Goal: Task Accomplishment & Management: Use online tool/utility

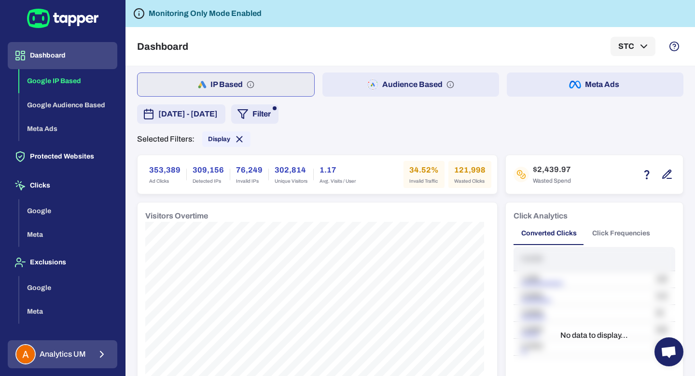
scroll to position [2, 0]
click at [62, 356] on span "Analytics UM" at bounding box center [63, 354] width 46 height 10
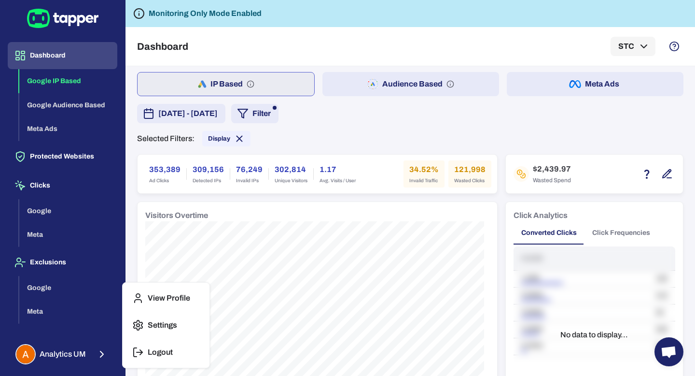
click at [165, 352] on p "Logout" at bounding box center [160, 352] width 25 height 10
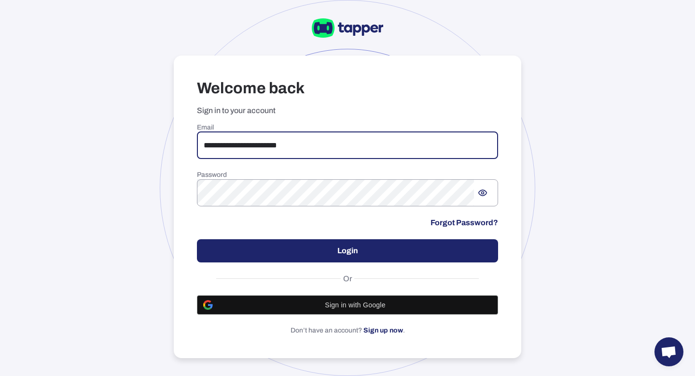
click at [415, 148] on input "**********" at bounding box center [347, 145] width 301 height 27
type input "**********"
click at [312, 267] on div "**********" at bounding box center [347, 228] width 301 height 211
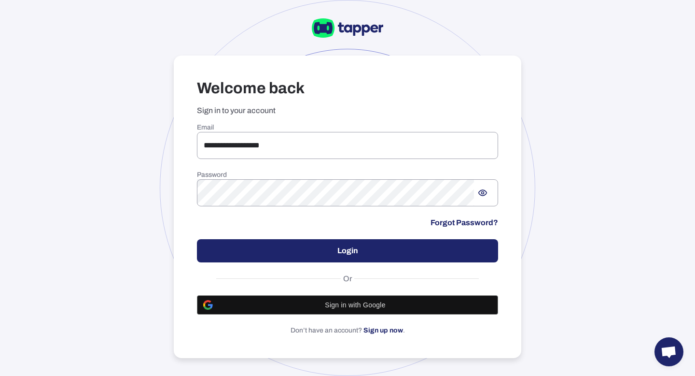
click at [314, 244] on button "Login" at bounding box center [347, 250] width 301 height 23
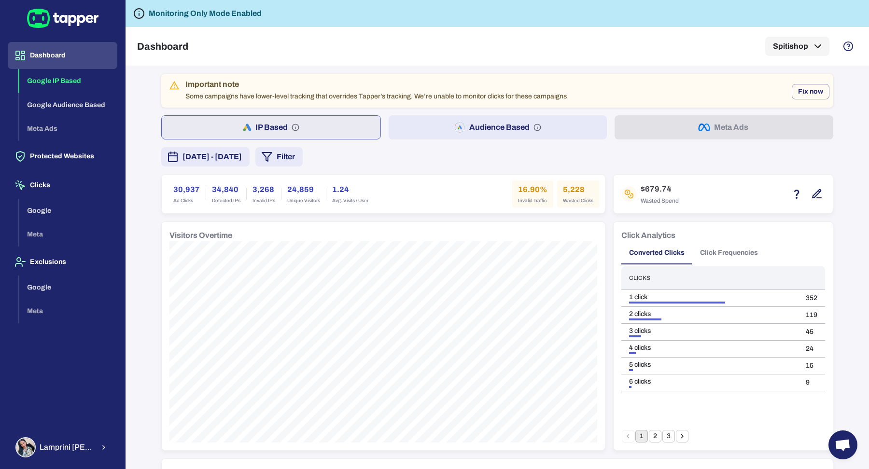
click at [303, 156] on button "Filter" at bounding box center [278, 156] width 47 height 19
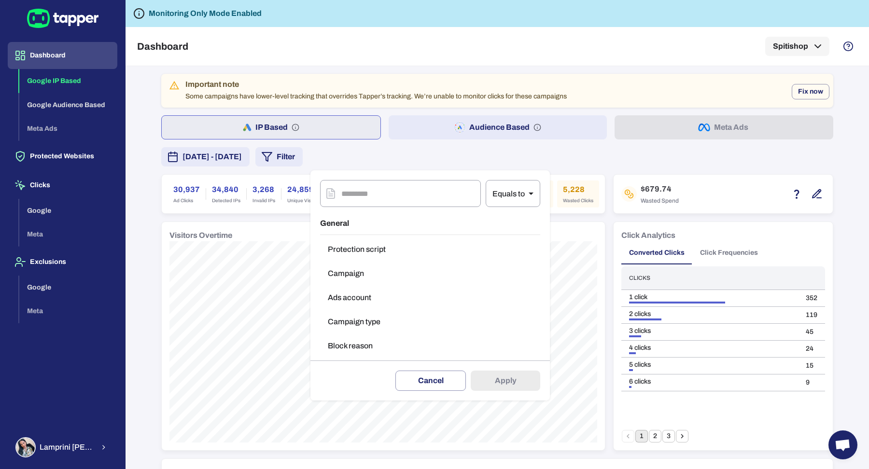
click at [267, 155] on div at bounding box center [434, 234] width 869 height 469
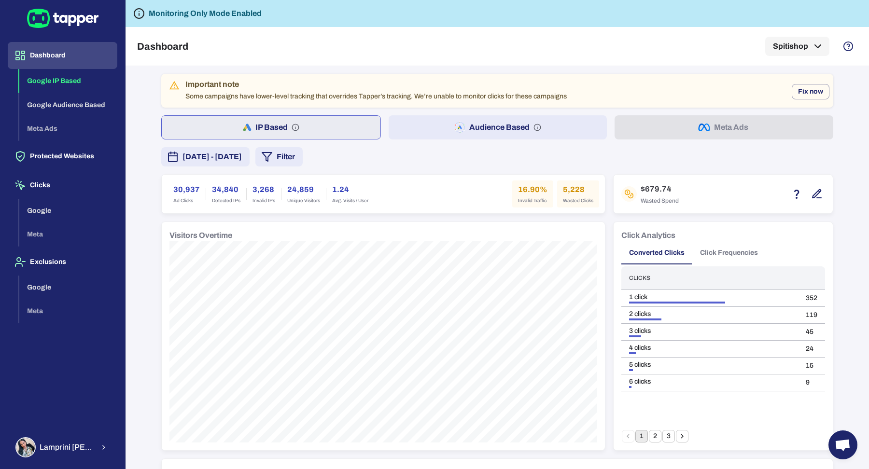
click at [242, 155] on span "[DATE] - [DATE]" at bounding box center [211, 157] width 59 height 12
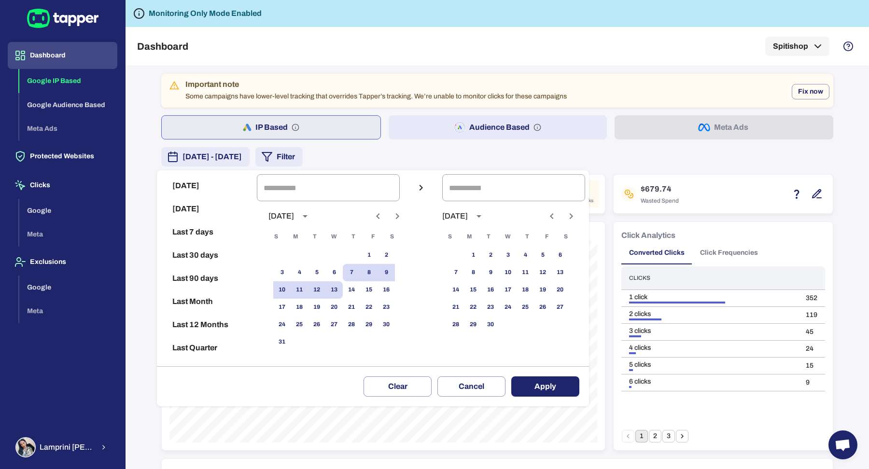
click at [384, 212] on icon "Previous month" at bounding box center [378, 216] width 12 height 12
click at [305, 324] on button "28" at bounding box center [299, 324] width 17 height 17
type input "**********"
click at [553, 215] on icon "Previous month" at bounding box center [551, 216] width 3 height 6
click at [498, 290] on button "12" at bounding box center [490, 289] width 17 height 17
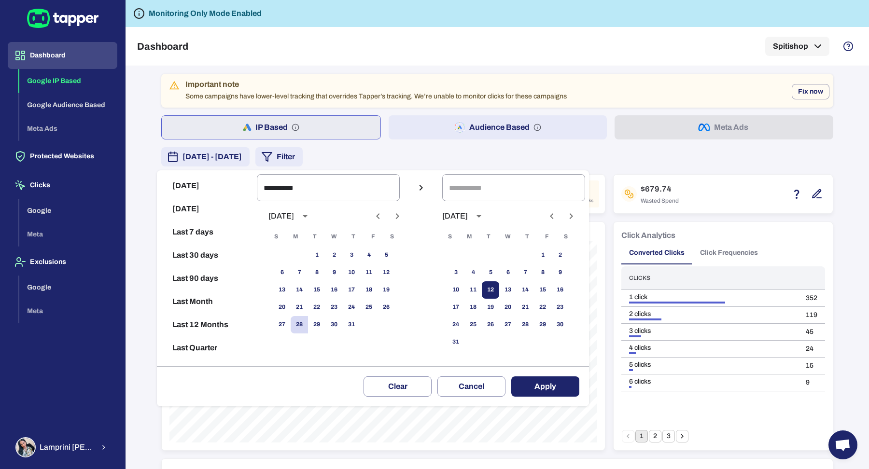
type input "**********"
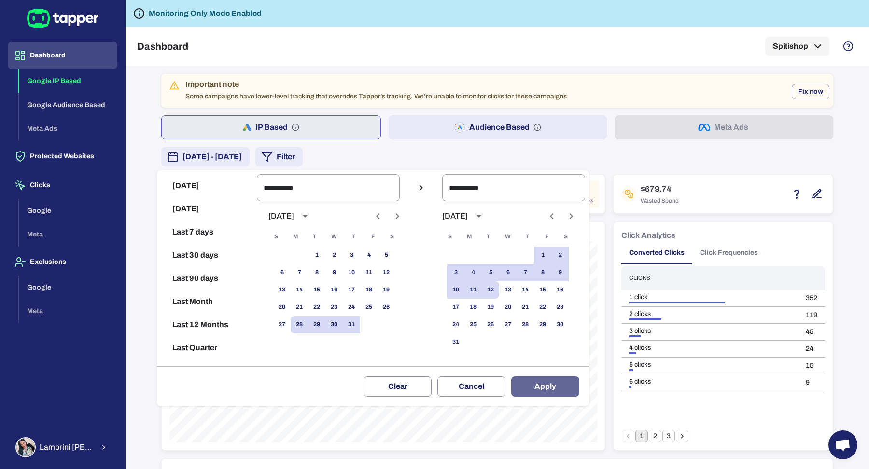
click at [546, 375] on button "Apply" at bounding box center [545, 387] width 68 height 20
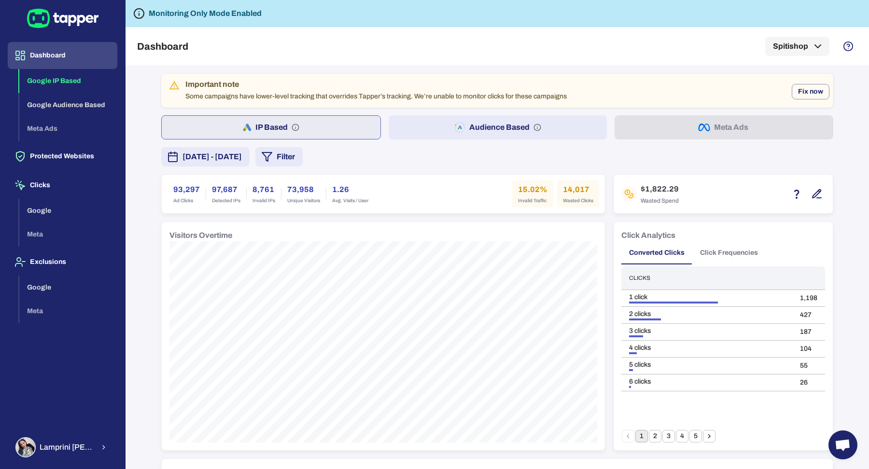
click at [444, 118] on button "Audience Based" at bounding box center [498, 127] width 219 height 24
click at [313, 129] on button "IP Based" at bounding box center [270, 127] width 219 height 24
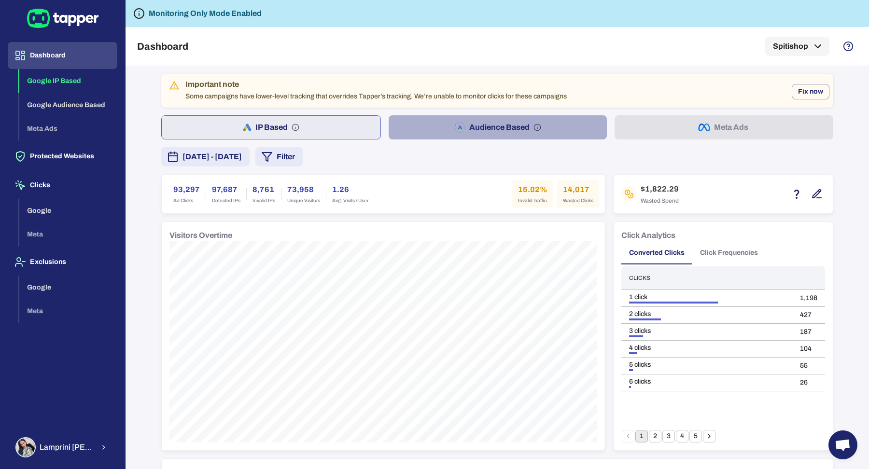
click at [452, 119] on button "Audience Based" at bounding box center [498, 127] width 219 height 24
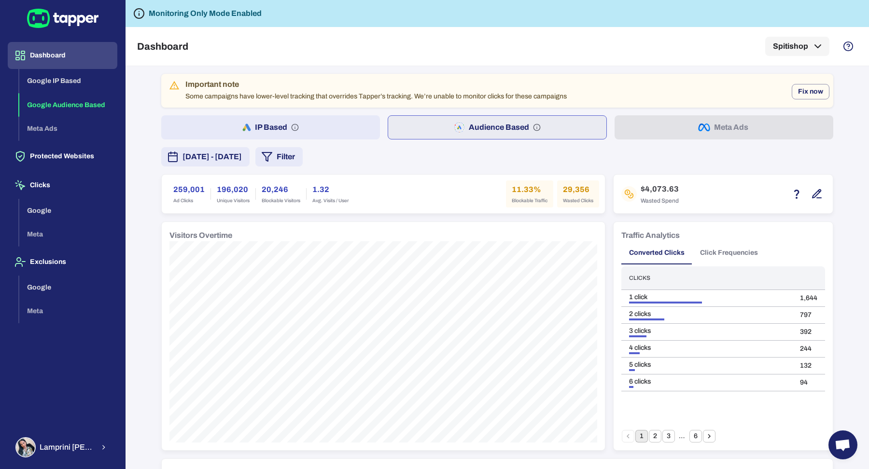
click at [303, 126] on button "IP Based" at bounding box center [270, 127] width 219 height 24
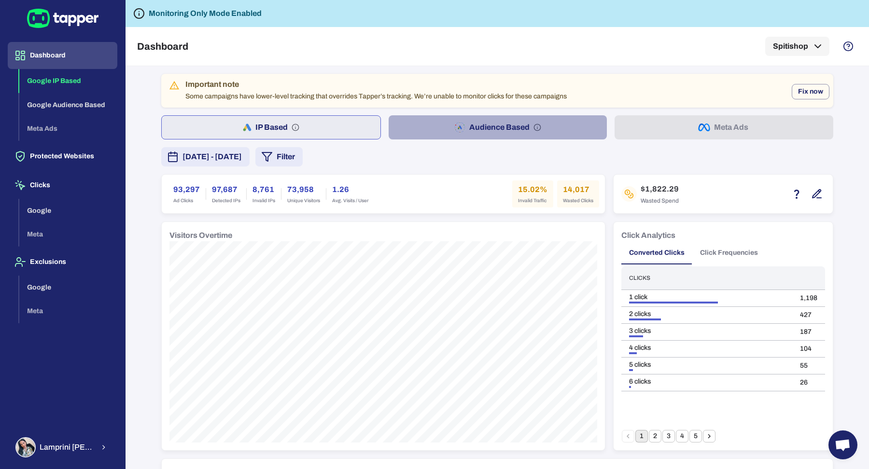
click at [434, 135] on button "Audience Based" at bounding box center [498, 127] width 219 height 24
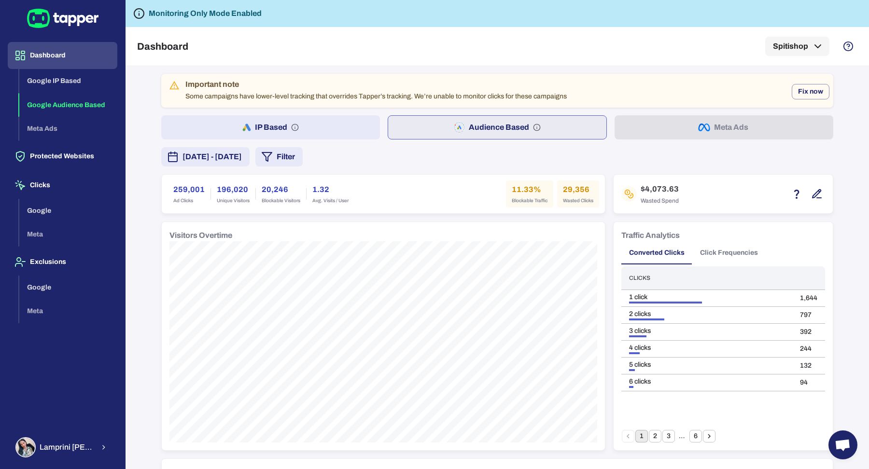
click at [288, 121] on button "IP Based" at bounding box center [270, 127] width 219 height 24
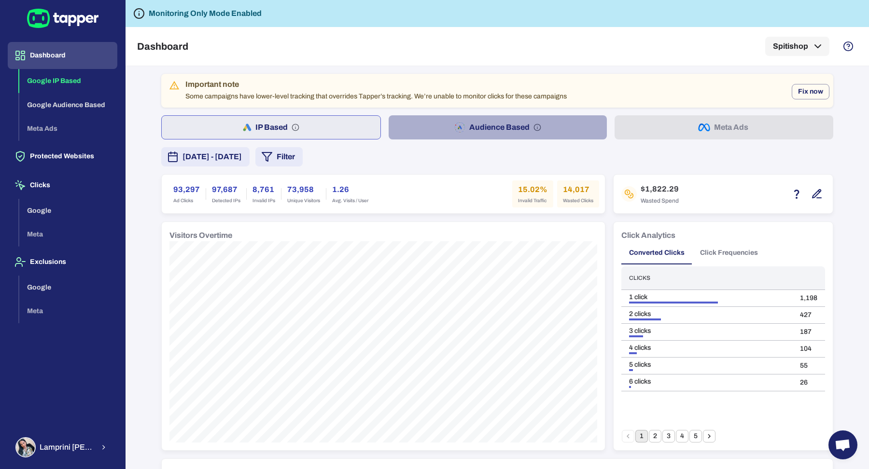
click at [435, 124] on button "Audience Based" at bounding box center [498, 127] width 219 height 24
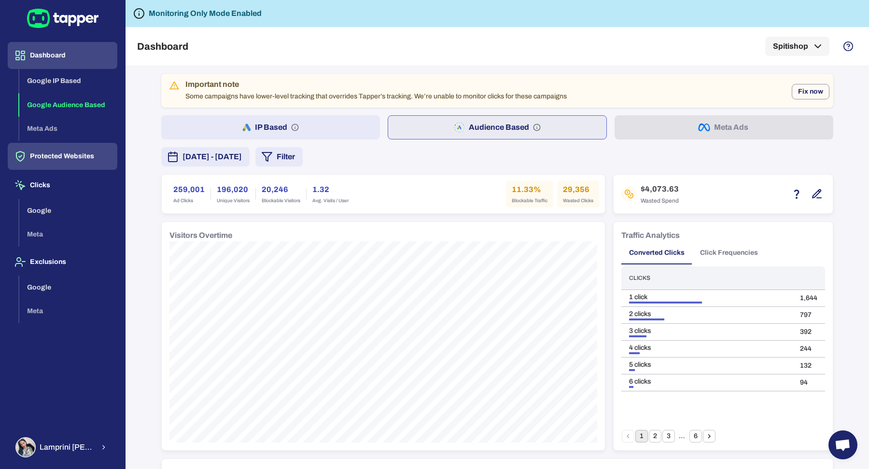
click at [75, 156] on button "Protected Websites" at bounding box center [63, 156] width 110 height 27
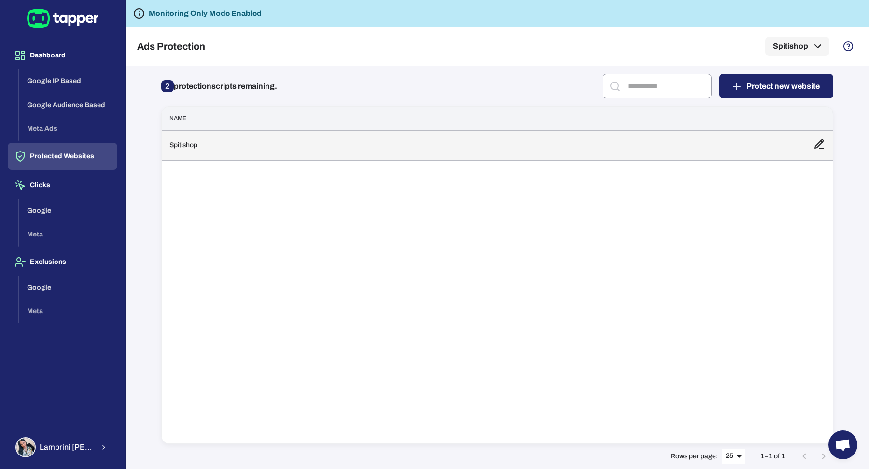
click at [322, 153] on td "Spitishop" at bounding box center [484, 145] width 644 height 30
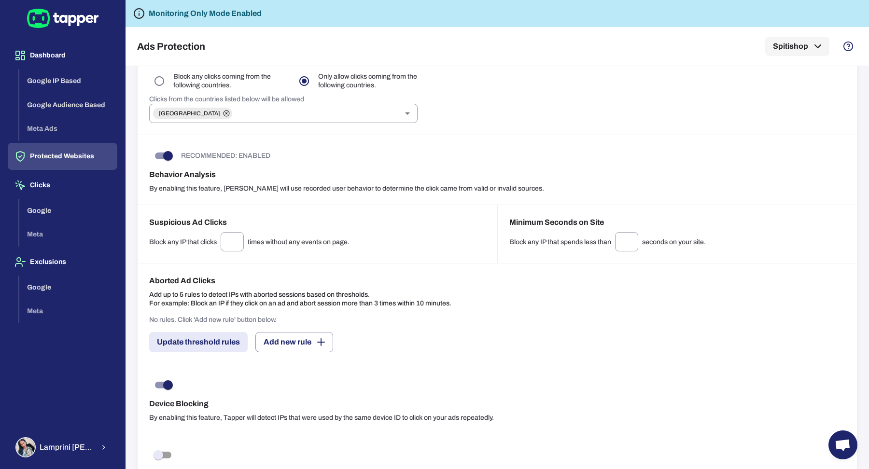
scroll to position [466, 0]
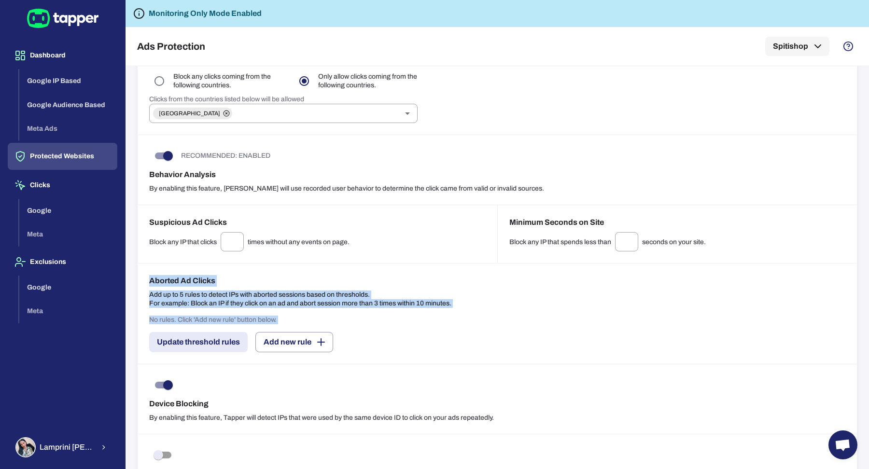
drag, startPoint x: 148, startPoint y: 276, endPoint x: 409, endPoint y: 327, distance: 266.2
click at [409, 327] on div "Aborted Ad Clicks Add up to 5 rules to detect IPs with aborted sessions based o…" at bounding box center [497, 314] width 719 height 101
click at [301, 345] on button "Add new rule" at bounding box center [294, 342] width 78 height 20
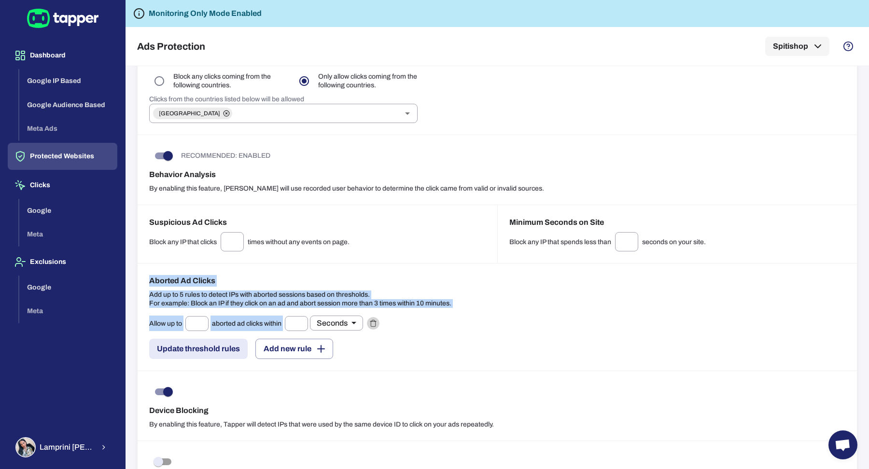
click at [377, 323] on icon "button" at bounding box center [373, 324] width 8 height 8
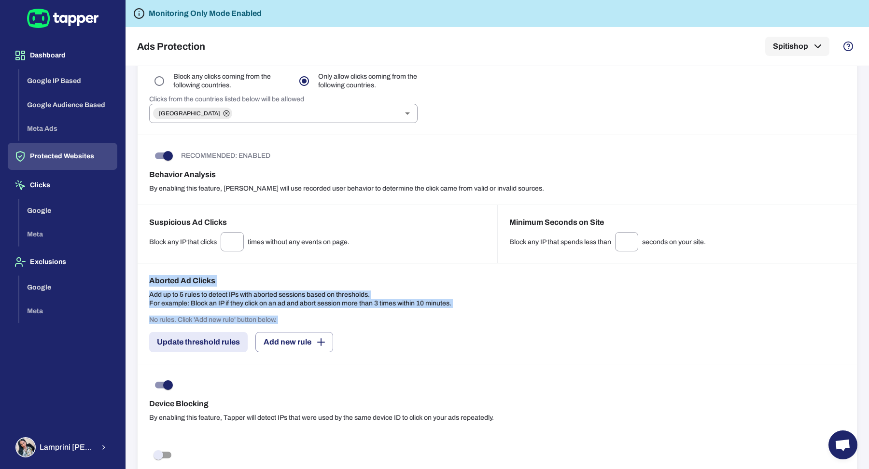
click at [427, 309] on div "Aborted Ad Clicks Add up to 5 rules to detect IPs with aborted sessions based o…" at bounding box center [497, 314] width 719 height 101
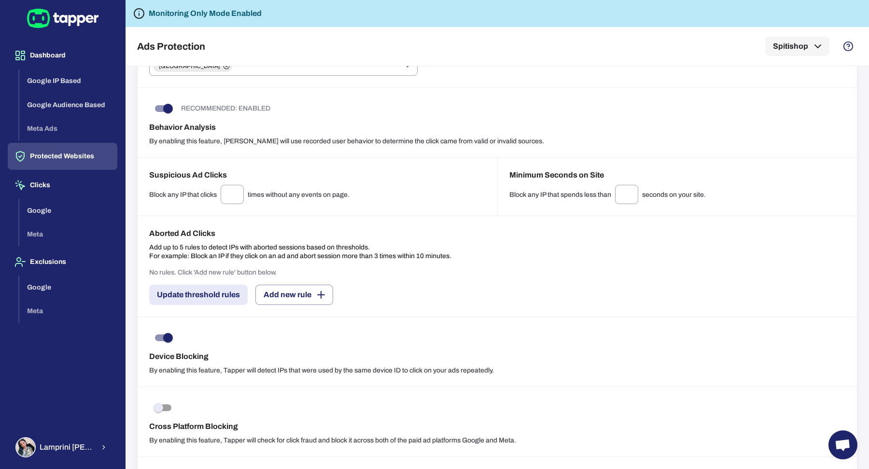
scroll to position [539, 0]
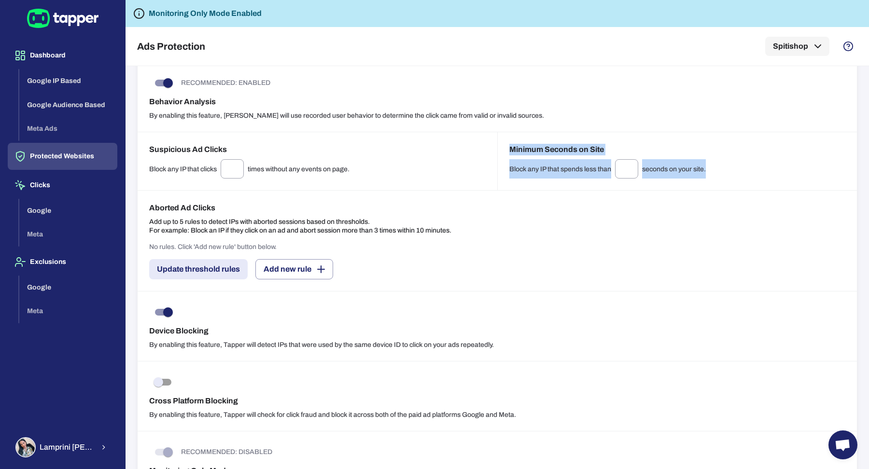
drag, startPoint x: 507, startPoint y: 143, endPoint x: 697, endPoint y: 177, distance: 192.7
click at [695, 177] on div "Minimum Seconds on Site Block any IP that spends less than * ​ seconds on your …" at bounding box center [677, 161] width 360 height 58
click at [677, 169] on div "Block any IP that spends less than * ​ seconds on your site." at bounding box center [677, 168] width 337 height 19
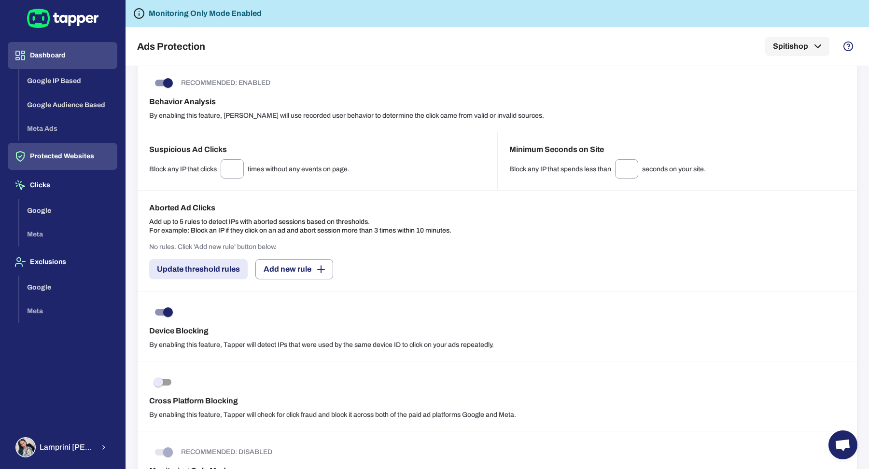
click at [73, 61] on button "Dashboard" at bounding box center [63, 55] width 110 height 27
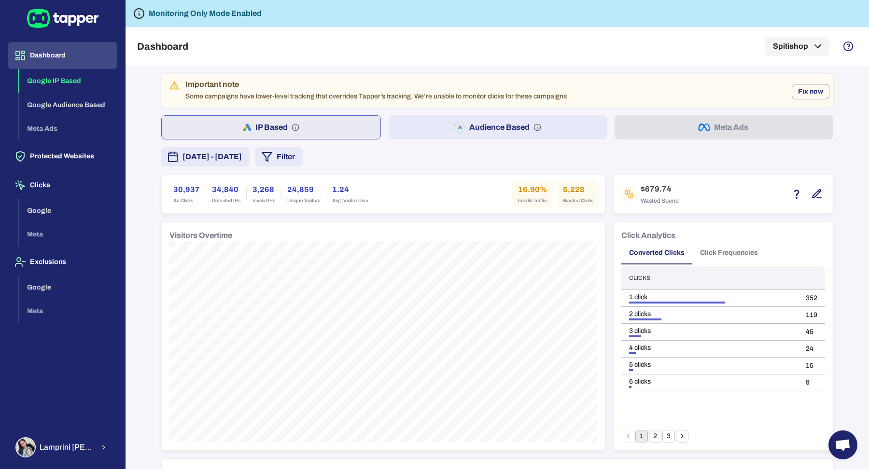
click at [303, 159] on button "Filter" at bounding box center [278, 156] width 47 height 19
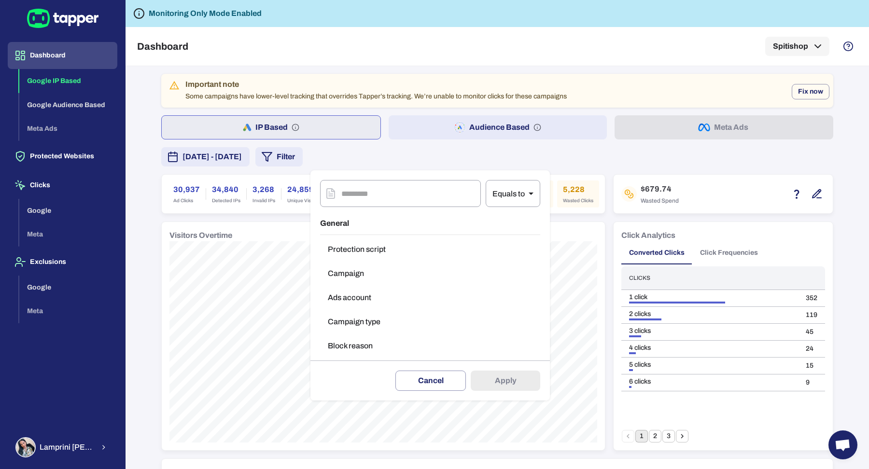
click at [398, 339] on button "Block reason" at bounding box center [430, 346] width 220 height 19
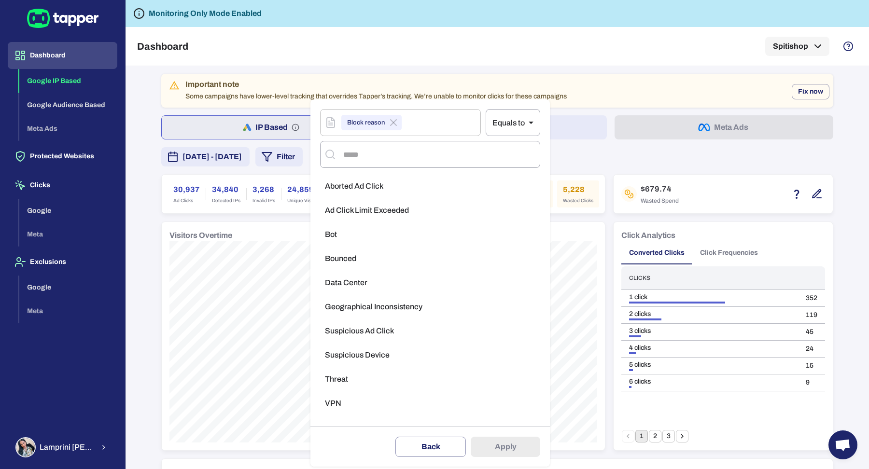
click at [393, 375] on li "VPN" at bounding box center [430, 403] width 220 height 19
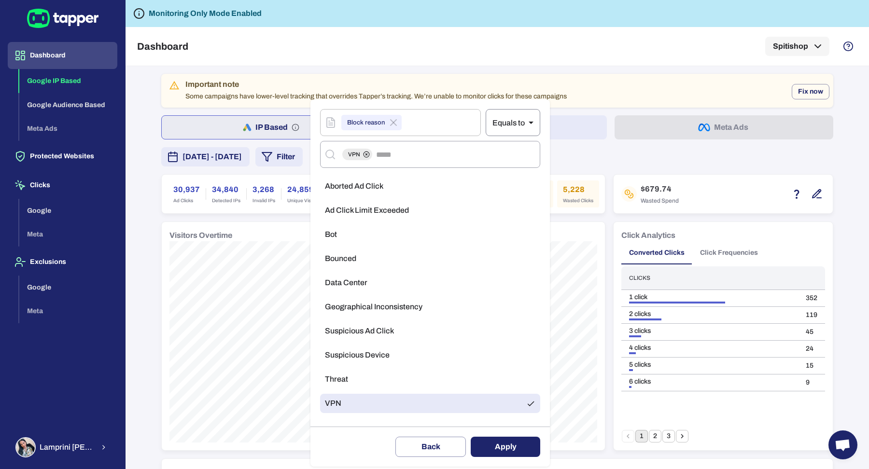
click at [503, 121] on body "Dashboard Google IP Based Google Audience Based Meta Ads Protected Websites Cli…" at bounding box center [434, 234] width 869 height 469
click at [511, 160] on li "Not equals" at bounding box center [512, 162] width 55 height 15
click at [494, 375] on button "Apply" at bounding box center [506, 447] width 70 height 20
type input "**"
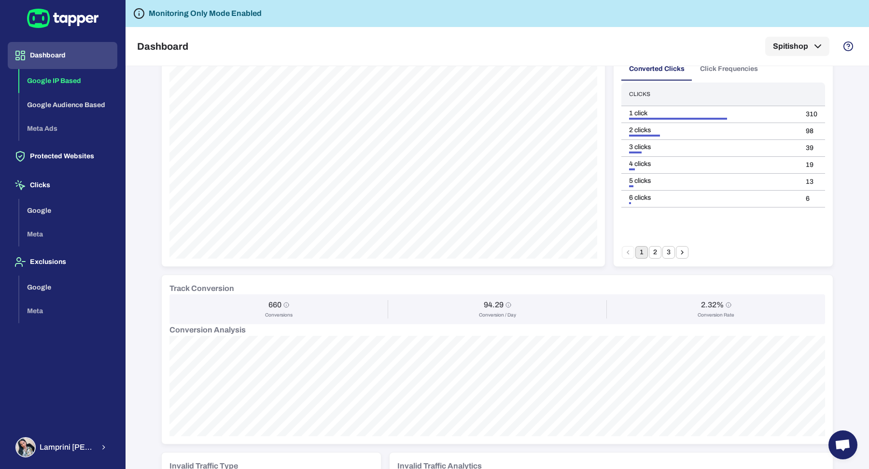
scroll to position [9, 0]
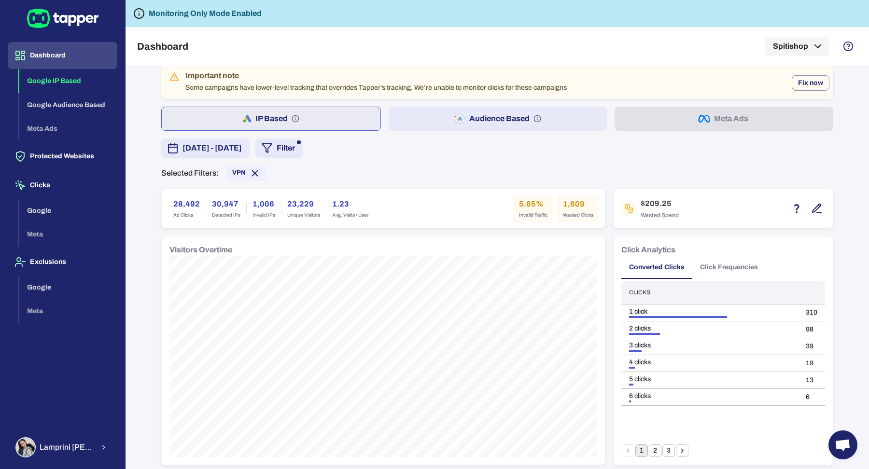
click at [226, 143] on span "[DATE] - [DATE]" at bounding box center [211, 148] width 59 height 12
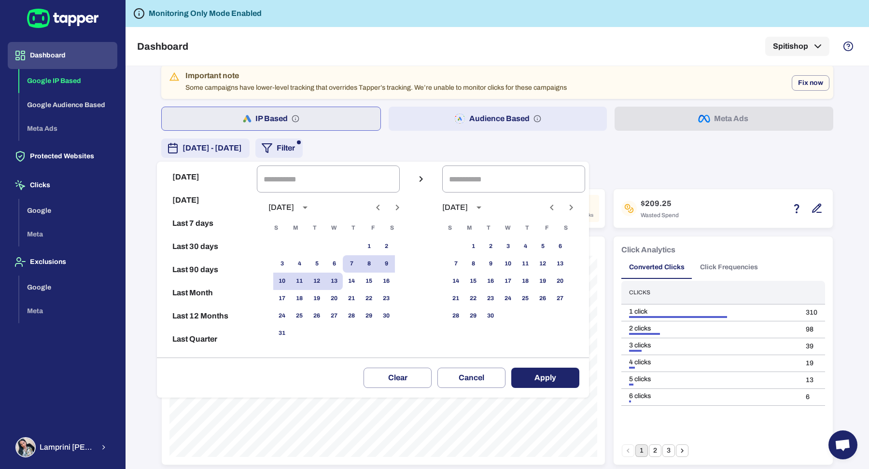
click at [212, 250] on button "Last 30 days" at bounding box center [207, 246] width 92 height 23
type input "**********"
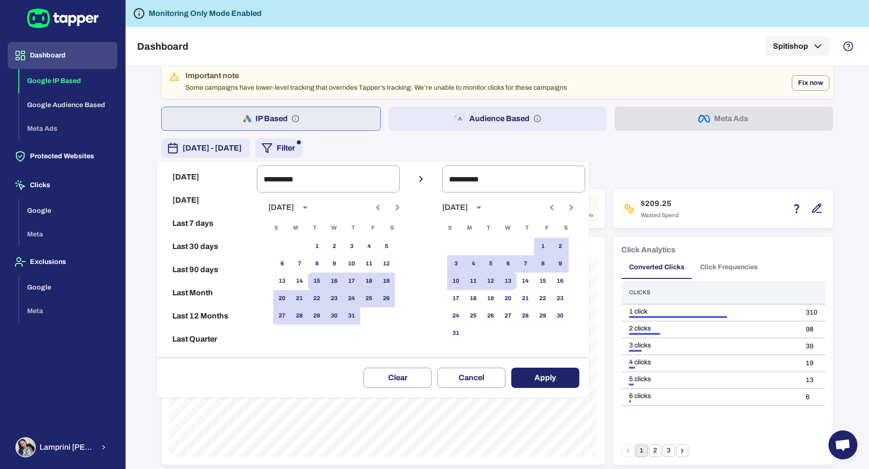
click at [561, 375] on button "Apply" at bounding box center [545, 378] width 68 height 20
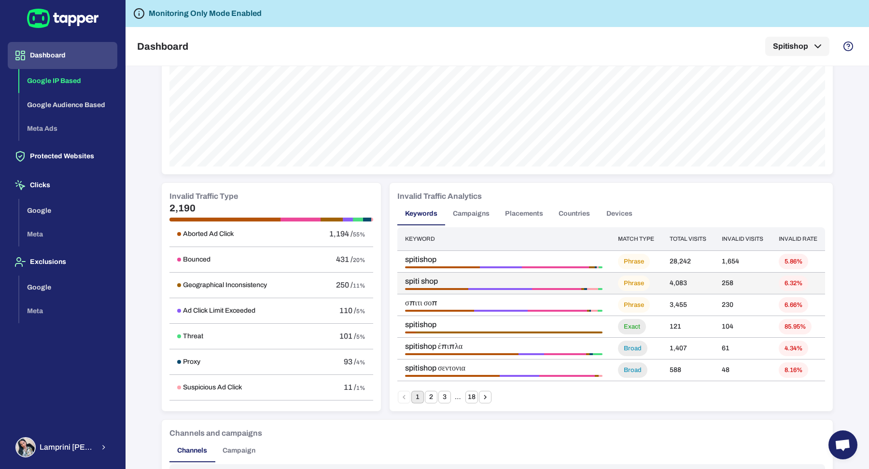
scroll to position [477, 0]
click at [567, 210] on button "Countries" at bounding box center [574, 213] width 47 height 23
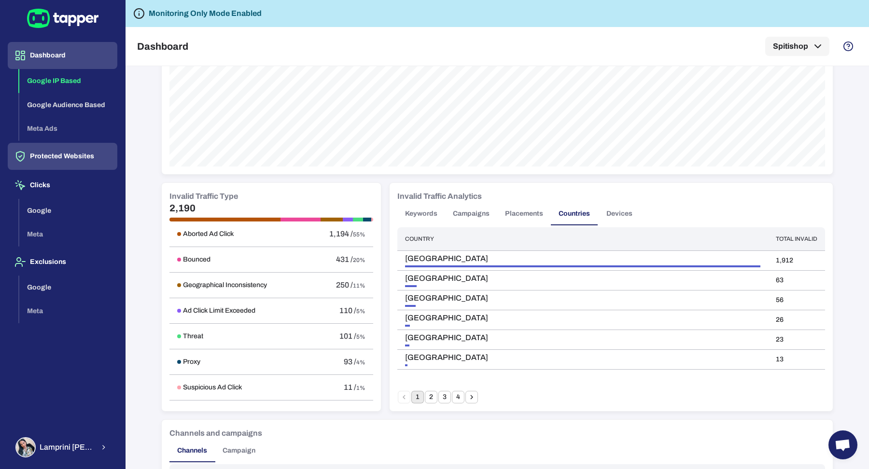
click at [70, 157] on button "Protected Websites" at bounding box center [63, 156] width 110 height 27
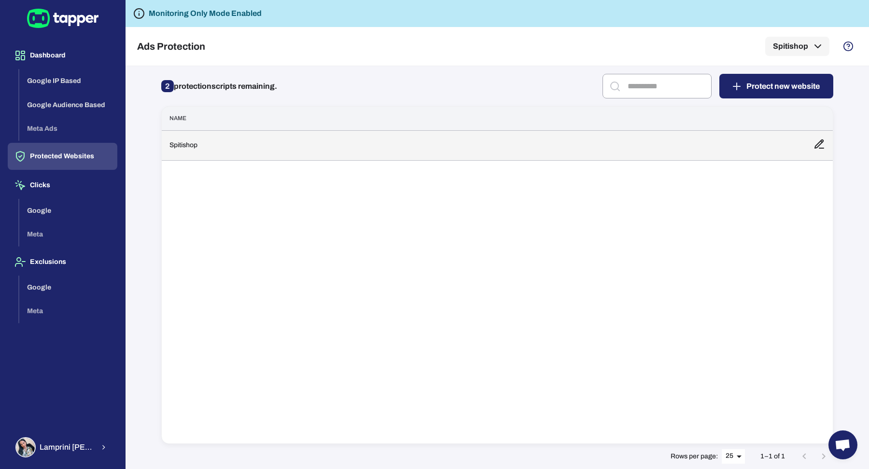
click at [243, 131] on td "Spitishop" at bounding box center [484, 145] width 644 height 30
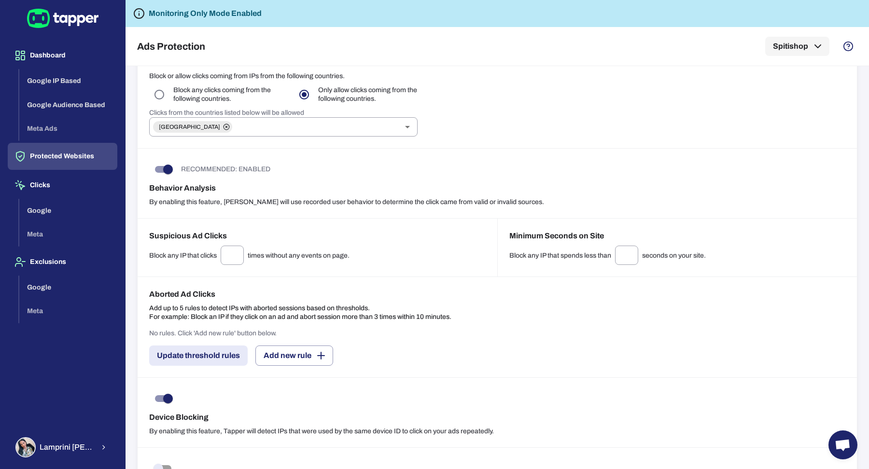
scroll to position [452, 0]
click at [243, 127] on input "text" at bounding box center [316, 128] width 166 height 14
type input "*"
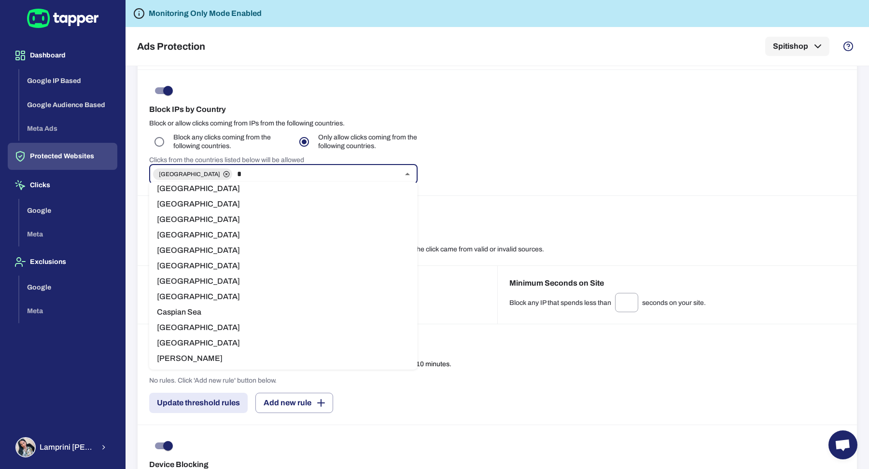
scroll to position [0, 0]
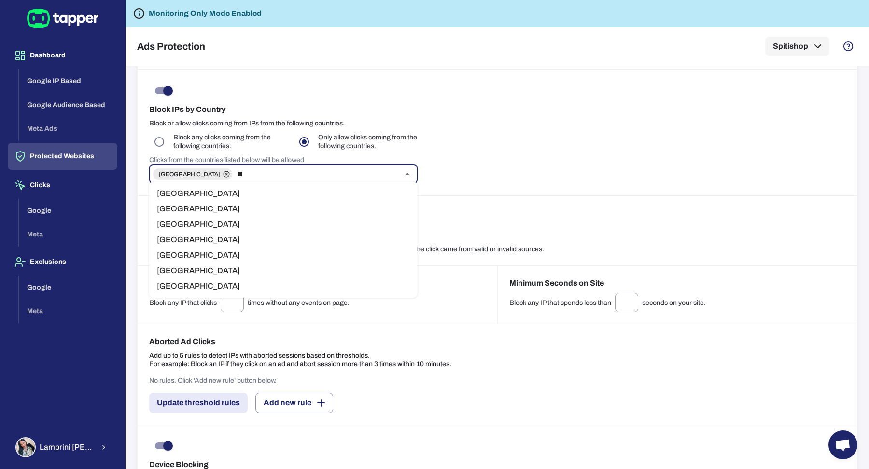
type input "*"
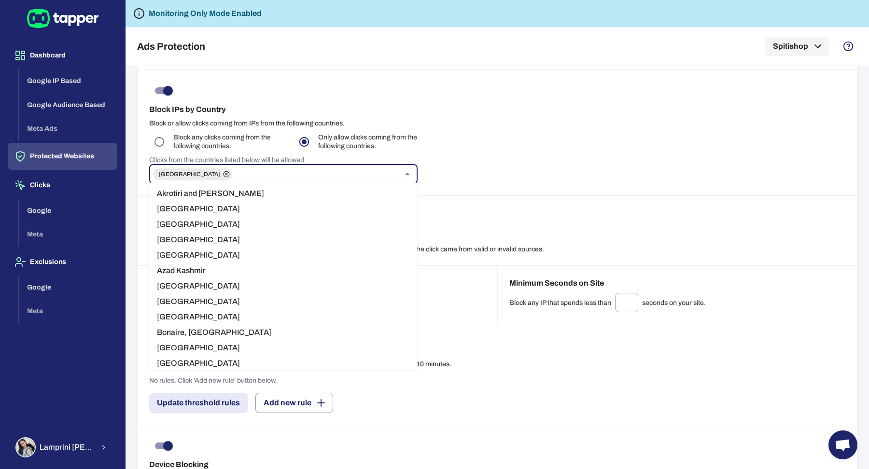
type input "*"
type input "******"
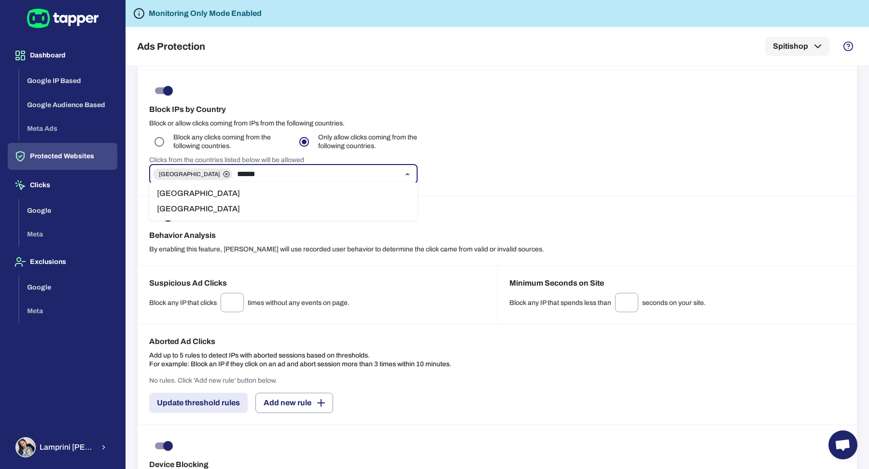
click at [213, 184] on ul "[GEOGRAPHIC_DATA] [GEOGRAPHIC_DATA]" at bounding box center [283, 201] width 268 height 39
click at [257, 197] on li "[GEOGRAPHIC_DATA]" at bounding box center [283, 193] width 268 height 15
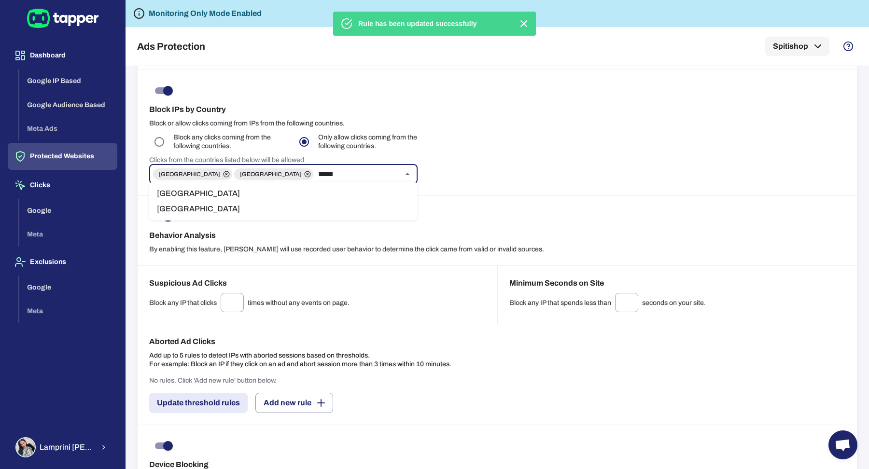
type input "******"
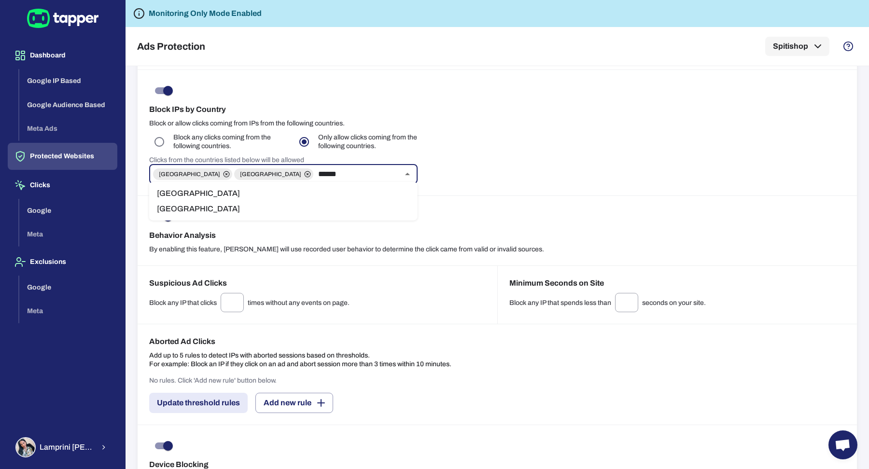
click at [252, 210] on li "[GEOGRAPHIC_DATA]" at bounding box center [283, 208] width 268 height 15
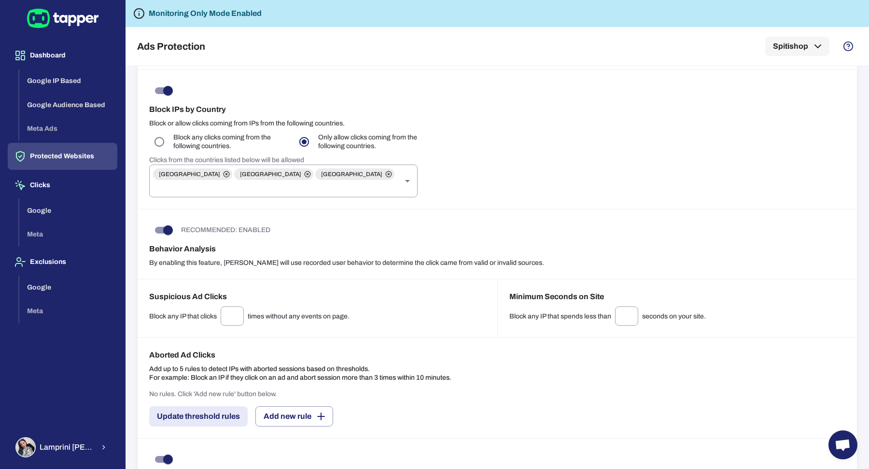
click at [517, 154] on div "Block IPs by Country Block or allow clicks coming from IPs from the following c…" at bounding box center [497, 140] width 719 height 140
click at [388, 173] on icon at bounding box center [389, 174] width 2 height 2
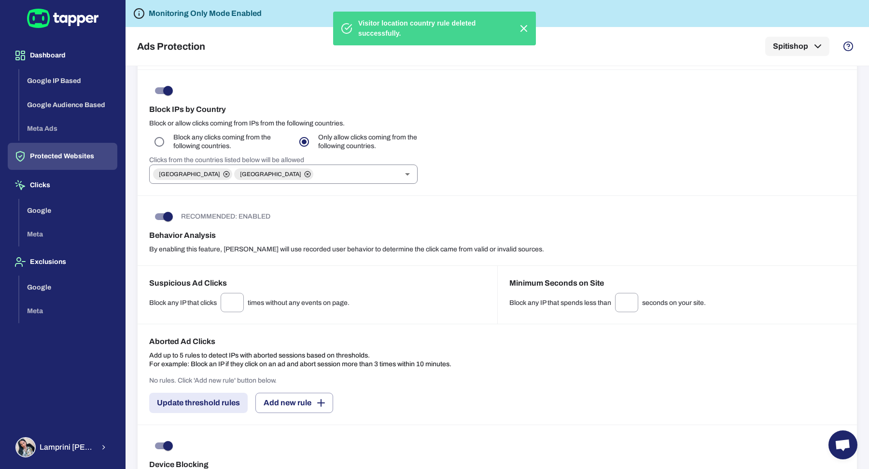
click at [542, 166] on div "Block IPs by Country Block or allow clicks coming from IPs from the following c…" at bounding box center [497, 133] width 719 height 126
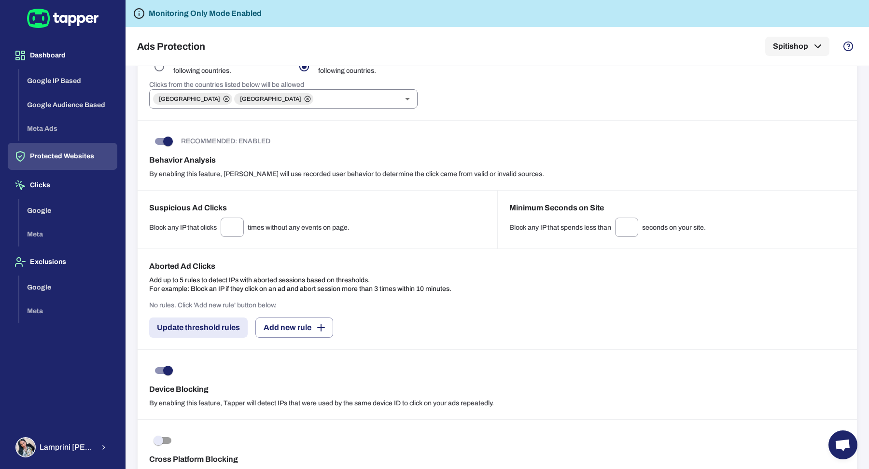
scroll to position [484, 0]
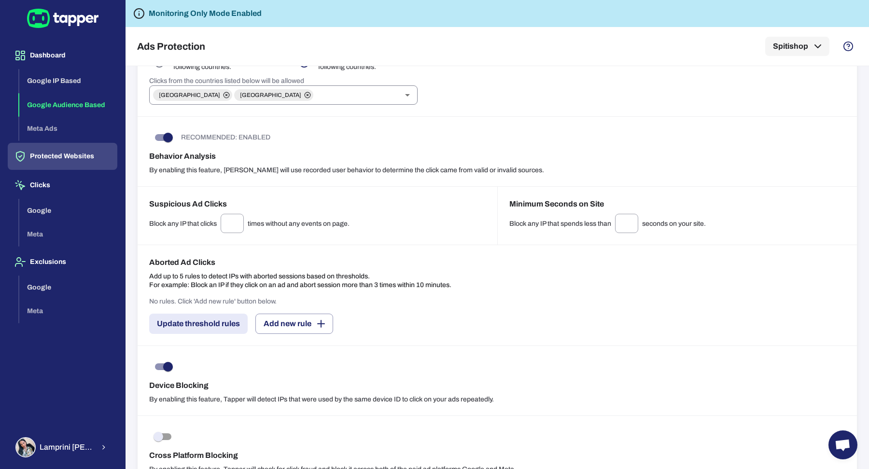
click at [98, 102] on button "Google Audience Based" at bounding box center [68, 105] width 98 height 24
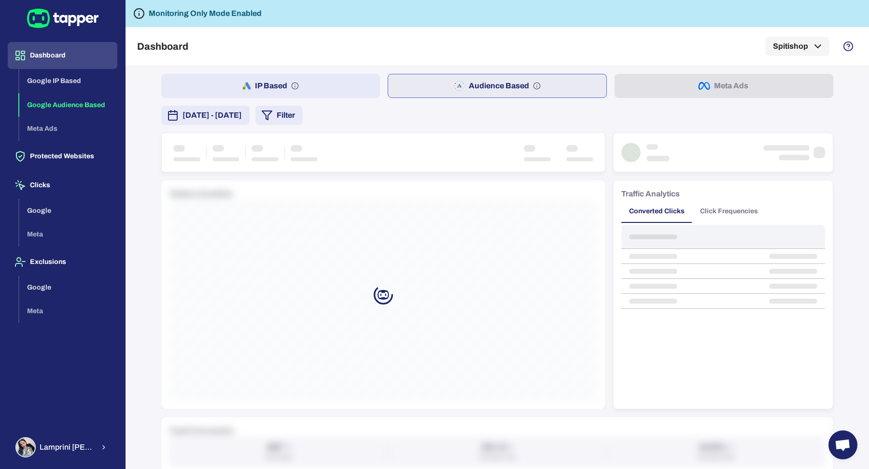
click at [98, 102] on button "Google Audience Based" at bounding box center [68, 105] width 98 height 24
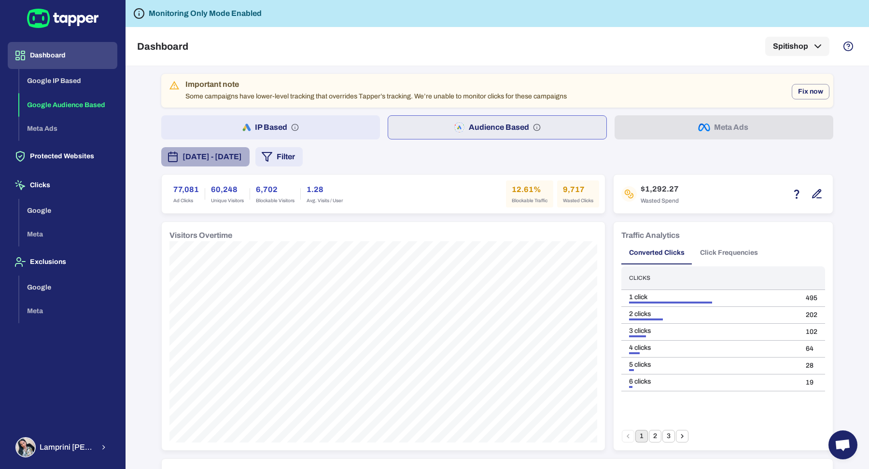
click at [250, 149] on button "[DATE] - [DATE]" at bounding box center [205, 156] width 88 height 19
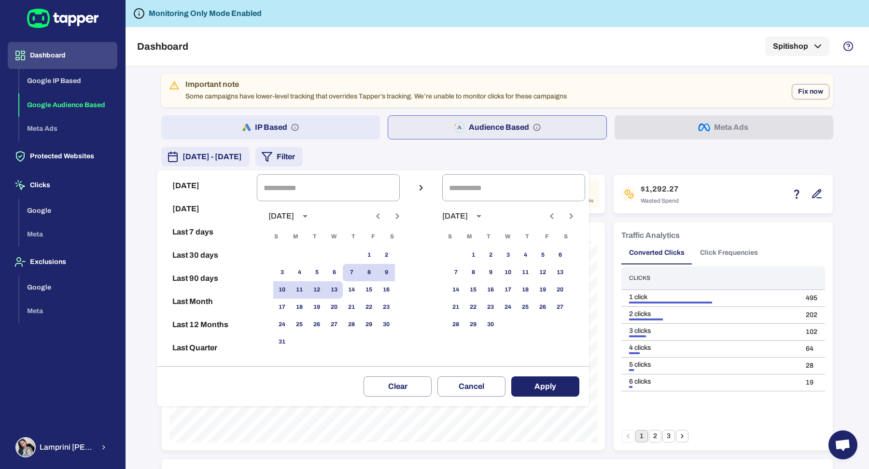
click at [199, 261] on button "Last 30 days" at bounding box center [207, 255] width 92 height 23
type input "**********"
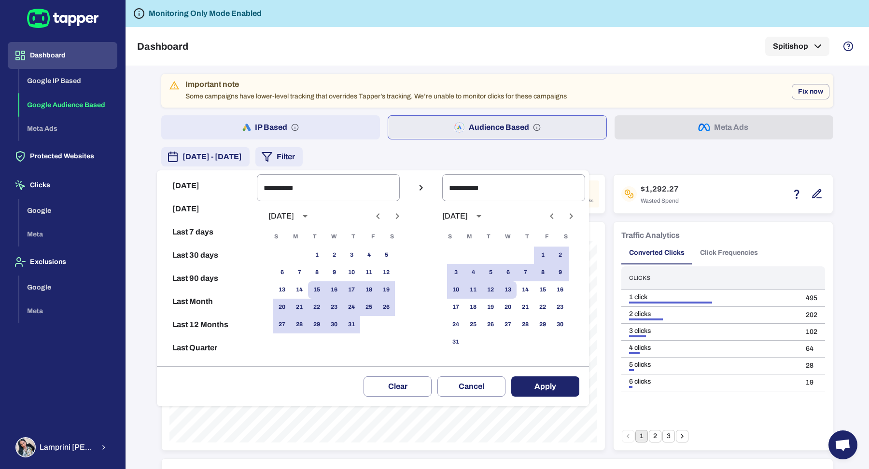
click at [561, 375] on button "Apply" at bounding box center [545, 387] width 68 height 20
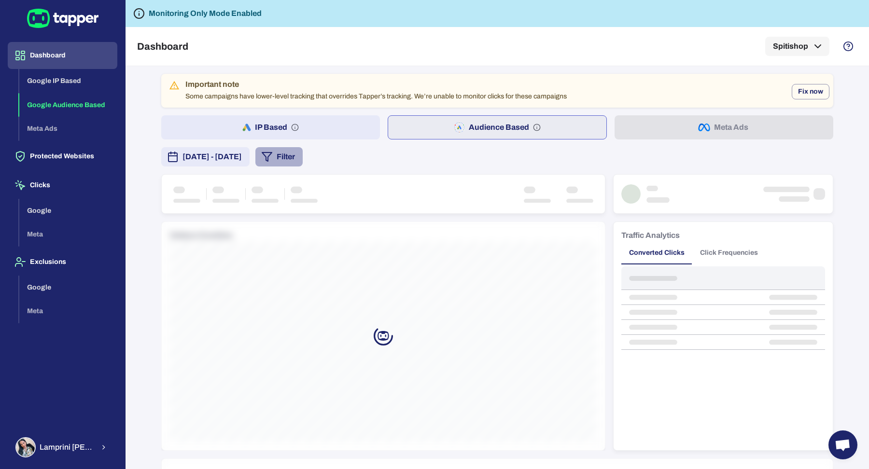
click at [303, 147] on button "Filter" at bounding box center [278, 156] width 47 height 19
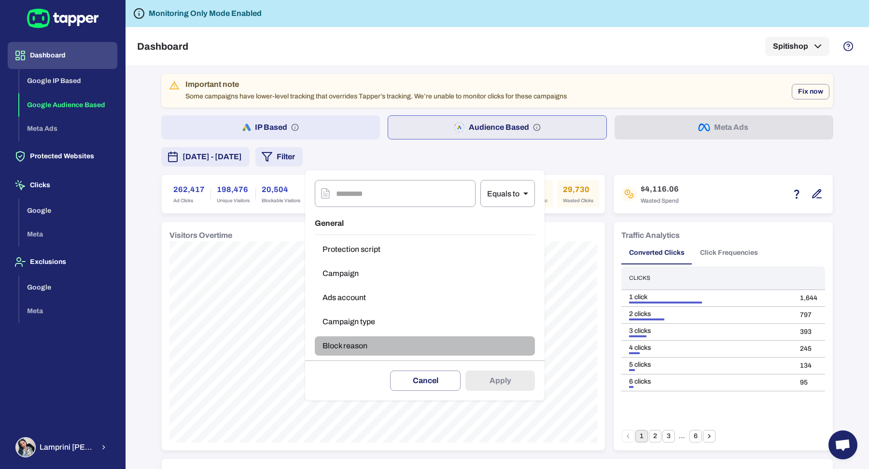
click at [360, 344] on button "Block reason" at bounding box center [425, 346] width 220 height 19
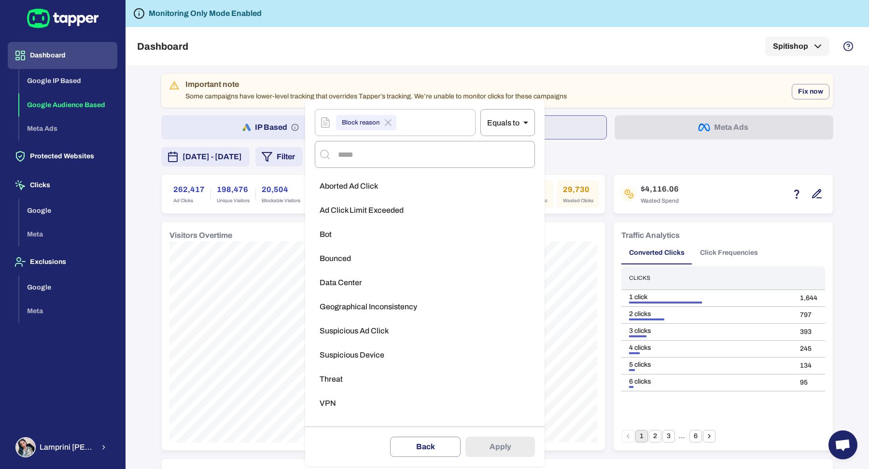
click at [357, 375] on li "VPN" at bounding box center [425, 403] width 220 height 19
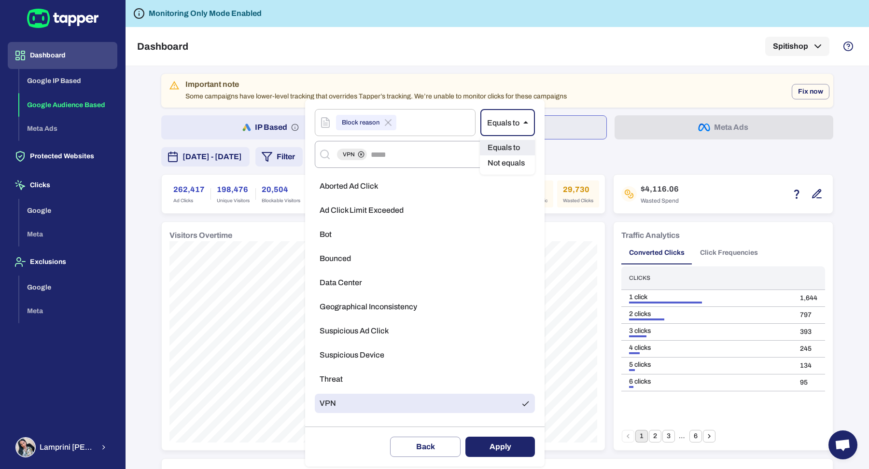
click at [496, 120] on body "Dashboard Google IP Based Google Audience Based Meta Ads Protected Websites Cli…" at bounding box center [434, 234] width 869 height 469
click at [507, 162] on li "Not equals" at bounding box center [507, 162] width 55 height 15
click at [513, 375] on button "Apply" at bounding box center [500, 447] width 70 height 20
type input "**"
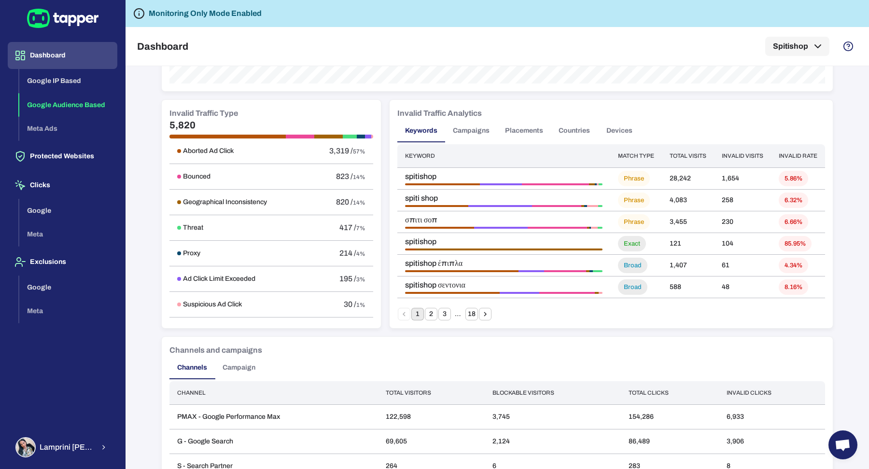
scroll to position [560, 0]
drag, startPoint x: 402, startPoint y: 240, endPoint x: 435, endPoint y: 240, distance: 32.8
click at [435, 240] on span "spitishop" at bounding box center [503, 242] width 197 height 10
drag, startPoint x: 617, startPoint y: 174, endPoint x: 637, endPoint y: 174, distance: 19.3
click at [637, 175] on span "Phrase" at bounding box center [634, 179] width 32 height 8
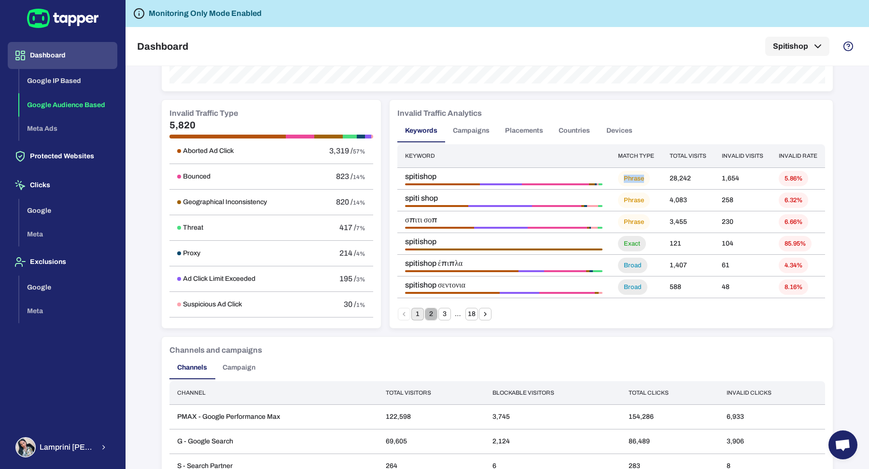
click at [425, 312] on button "2" at bounding box center [431, 314] width 13 height 13
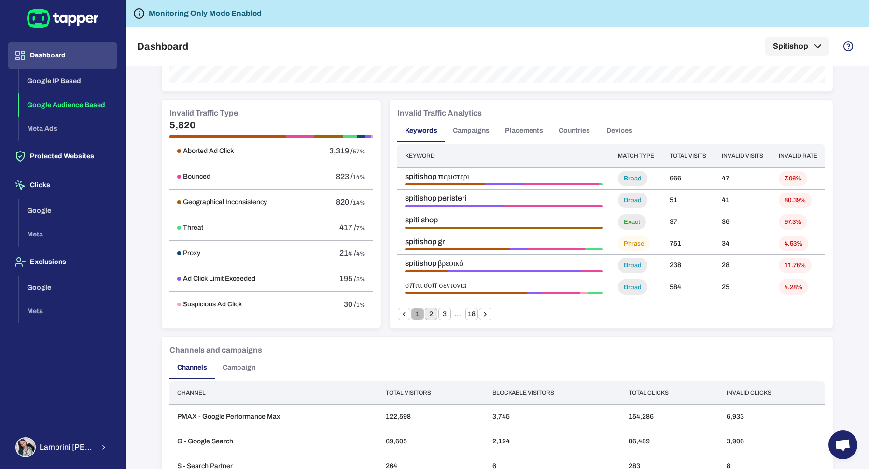
click at [414, 314] on button "1" at bounding box center [417, 314] width 13 height 13
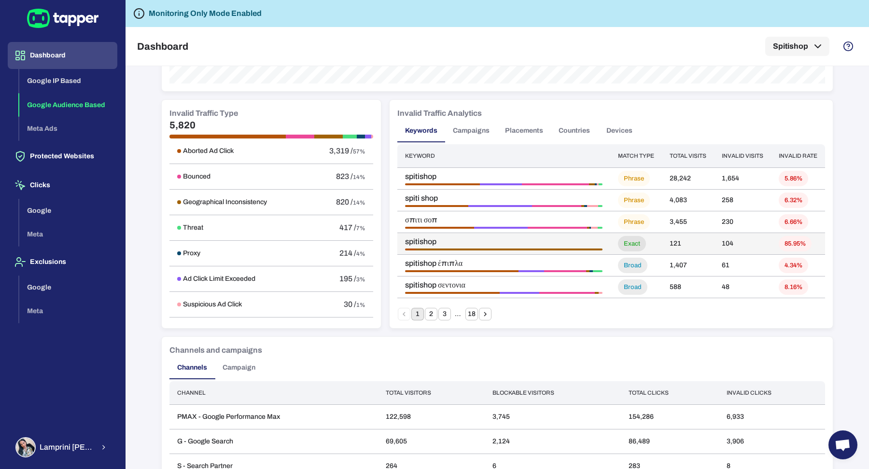
click at [695, 242] on span "85.95%" at bounding box center [795, 244] width 33 height 8
click at [425, 313] on button "2" at bounding box center [431, 314] width 13 height 13
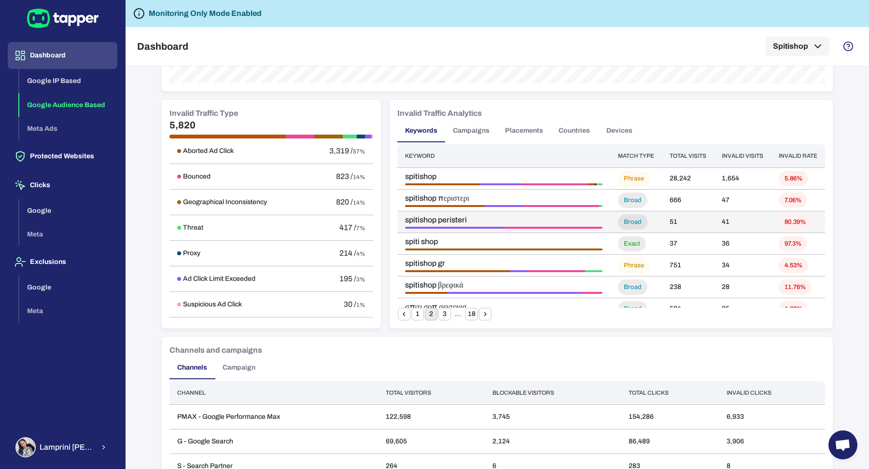
click at [695, 223] on span "80.39%" at bounding box center [795, 222] width 33 height 8
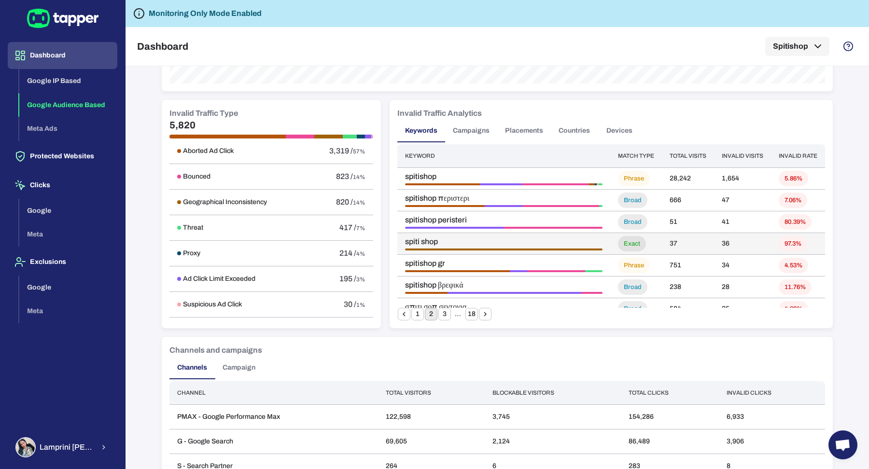
click at [695, 247] on div "97.3%" at bounding box center [793, 243] width 28 height 15
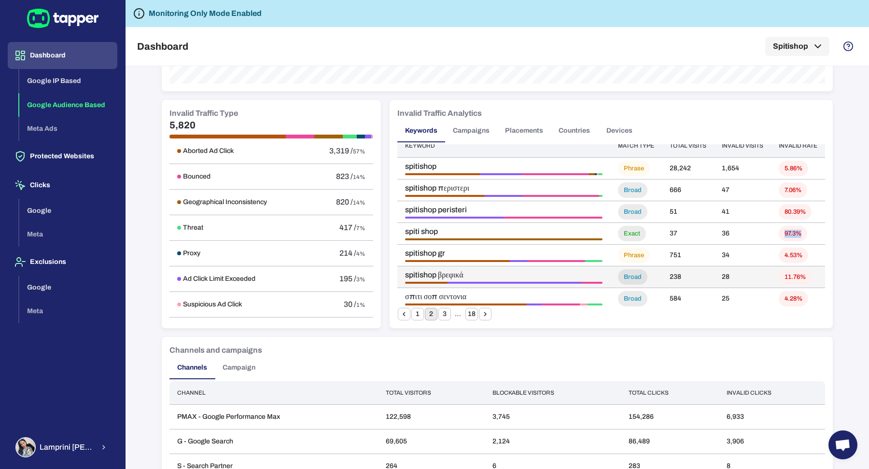
scroll to position [0, 0]
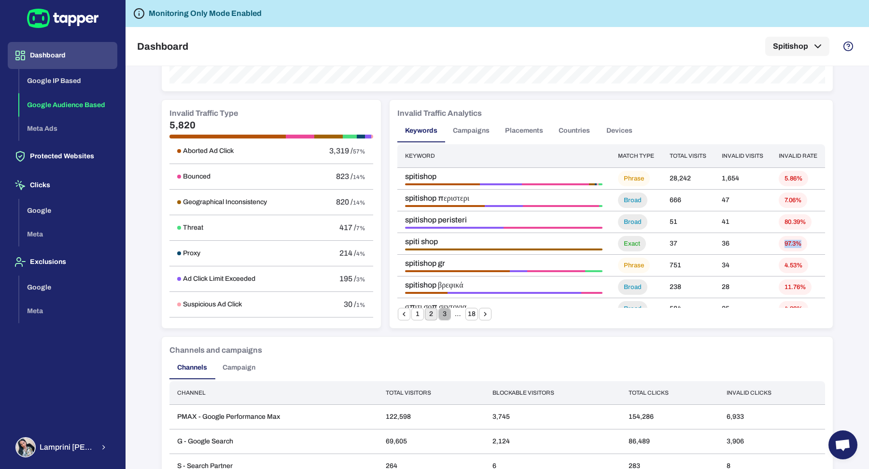
click at [439, 314] on button "3" at bounding box center [444, 314] width 13 height 13
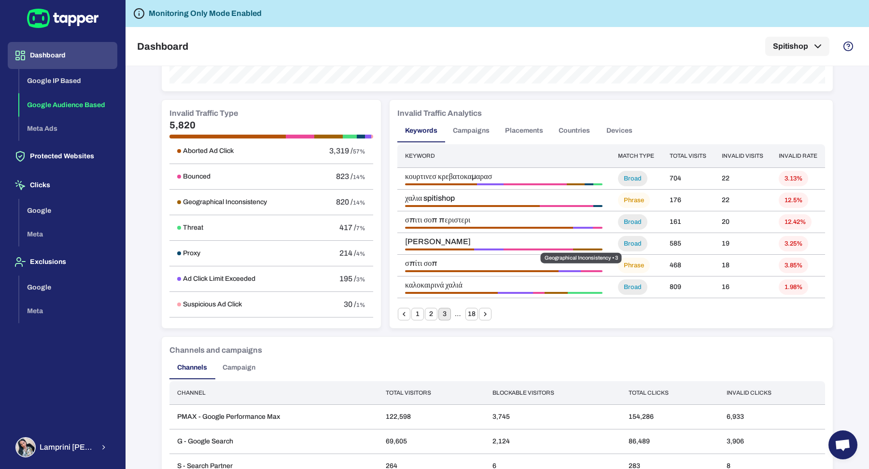
scroll to position [562, 0]
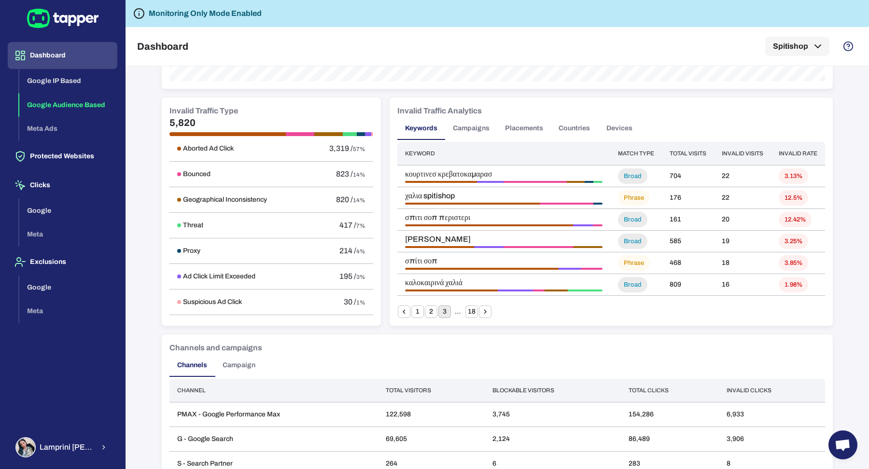
click at [484, 310] on icon "Go to next page" at bounding box center [485, 311] width 3 height 4
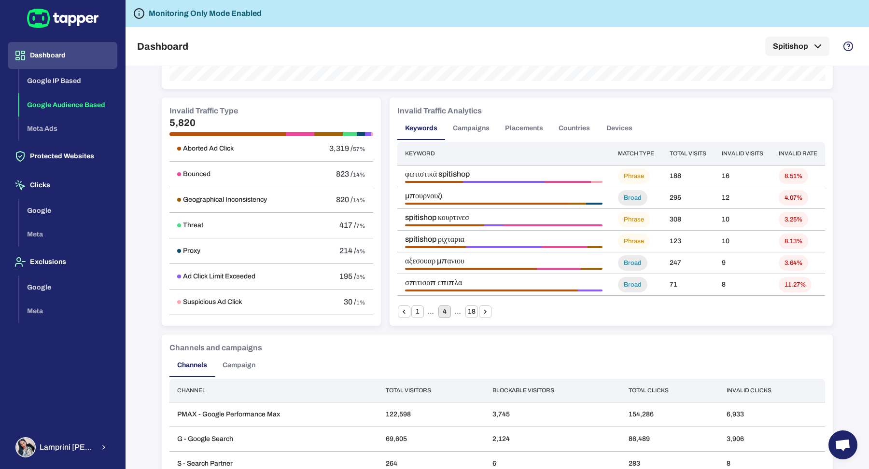
click at [520, 132] on button "Placements" at bounding box center [524, 128] width 54 height 23
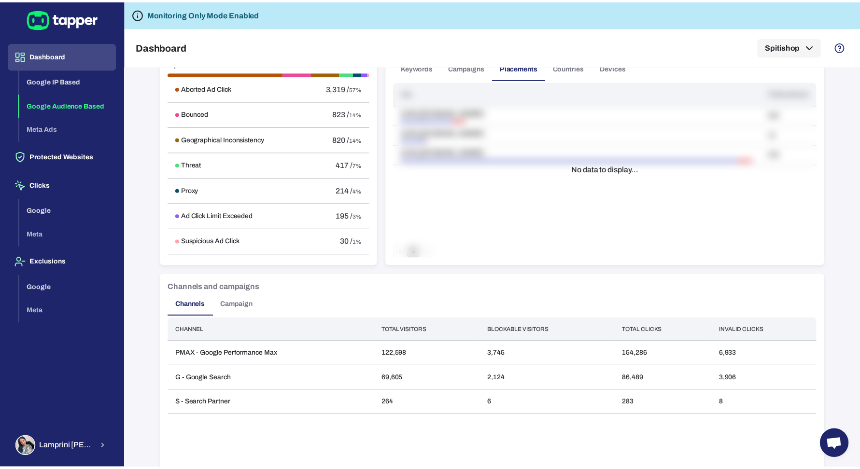
scroll to position [464, 0]
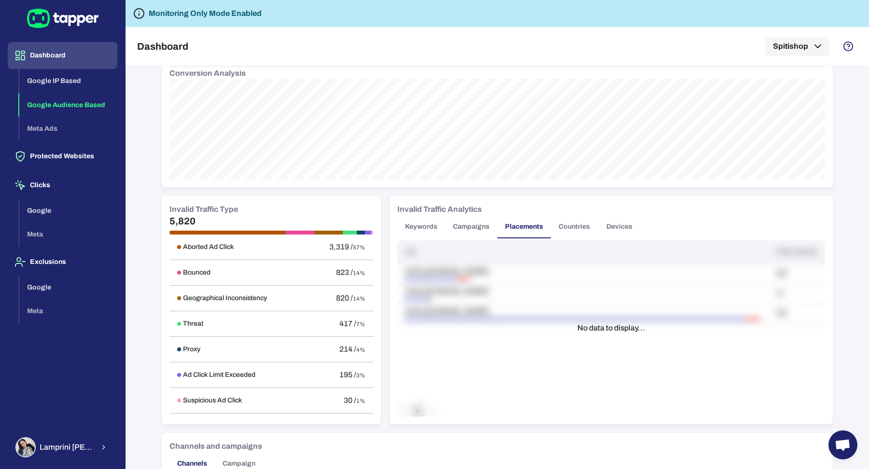
click at [480, 229] on button "Campaigns" at bounding box center [471, 226] width 52 height 23
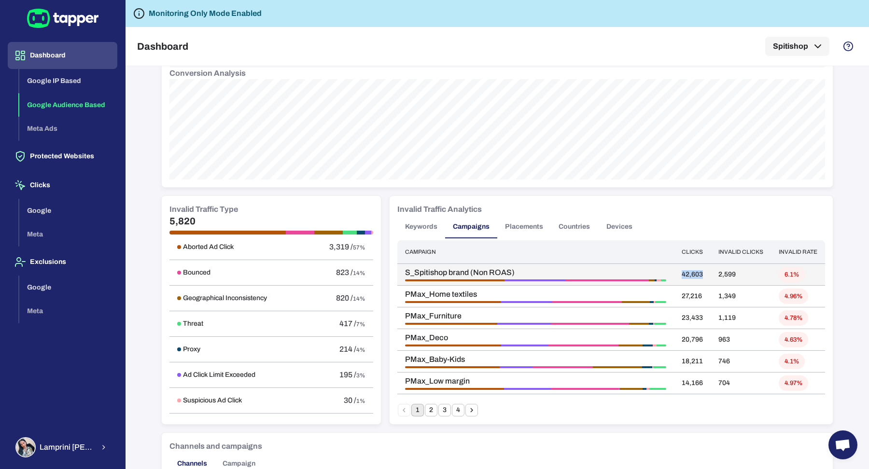
drag, startPoint x: 676, startPoint y: 273, endPoint x: 702, endPoint y: 273, distance: 26.1
click at [695, 273] on td "42,603" at bounding box center [692, 275] width 37 height 22
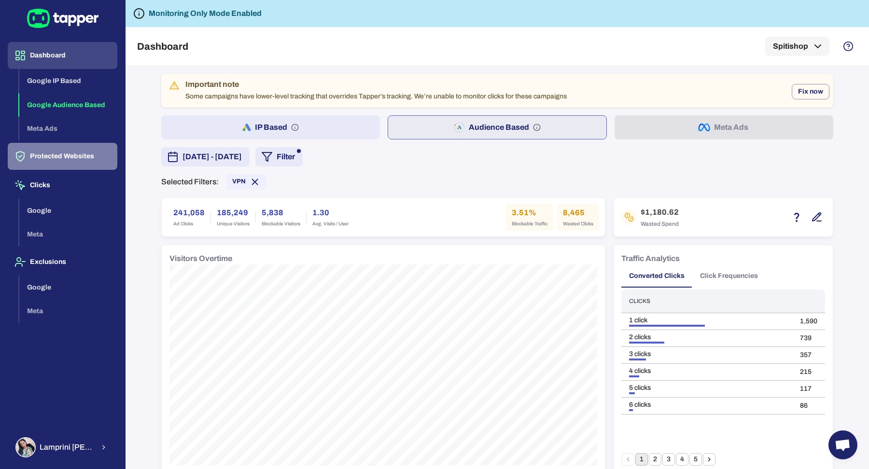
click at [82, 164] on button "Protected Websites" at bounding box center [63, 156] width 110 height 27
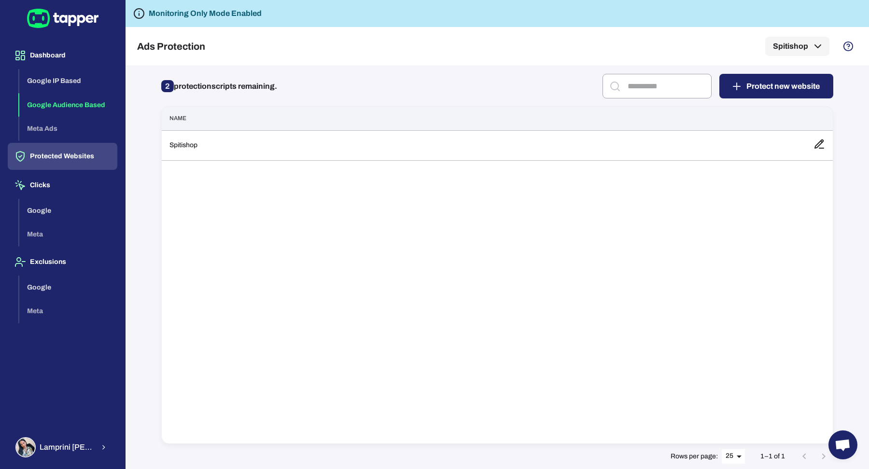
click at [53, 102] on button "Google Audience Based" at bounding box center [68, 105] width 98 height 24
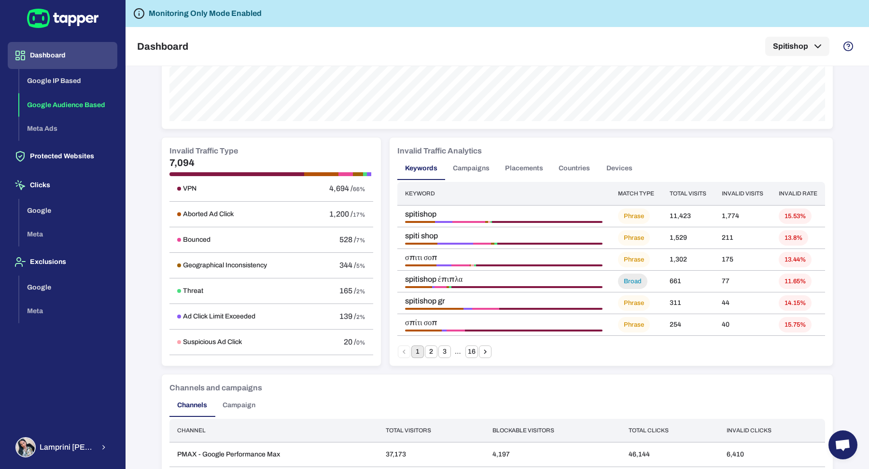
scroll to position [489, 0]
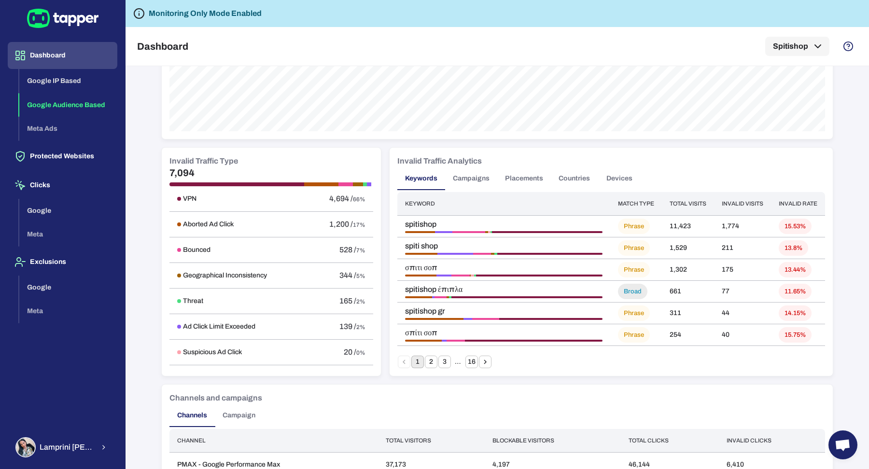
click at [485, 173] on button "Campaigns" at bounding box center [471, 178] width 52 height 23
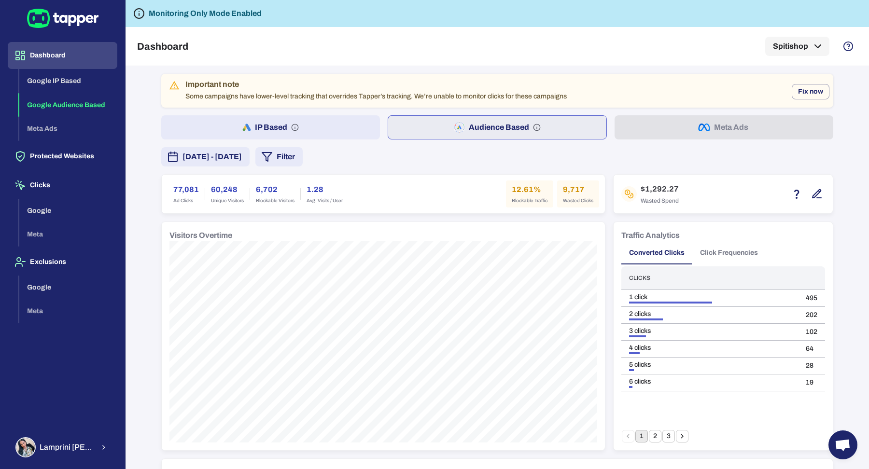
scroll to position [2, 0]
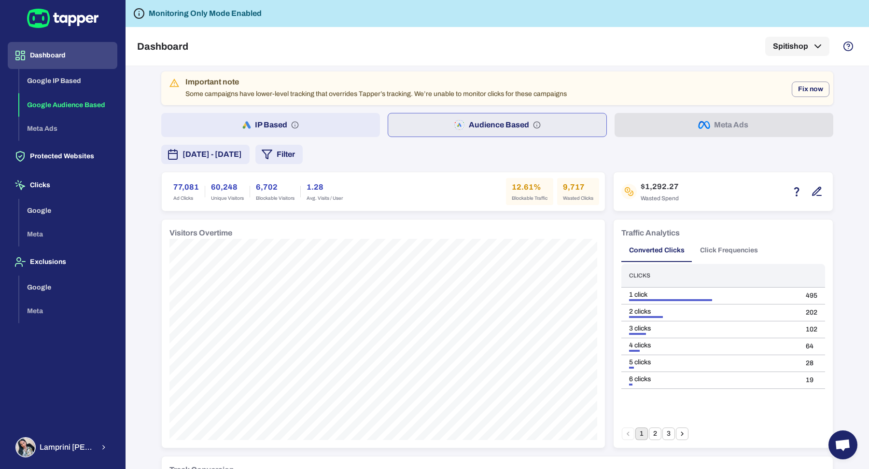
click at [273, 149] on icon "button" at bounding box center [267, 155] width 12 height 12
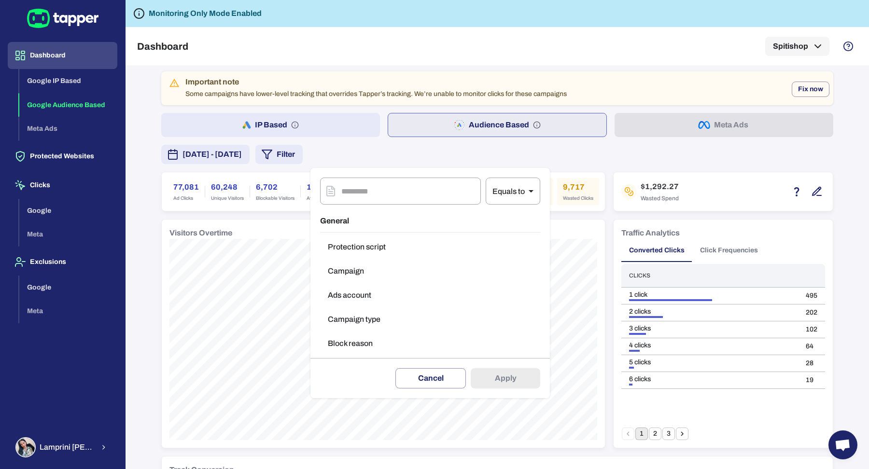
click at [361, 349] on button "Block reason" at bounding box center [430, 343] width 220 height 19
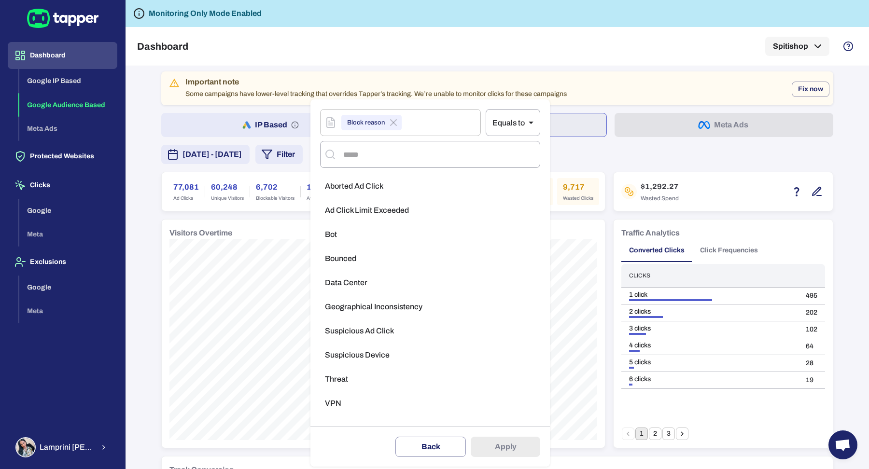
click at [371, 375] on li "VPN" at bounding box center [430, 403] width 220 height 19
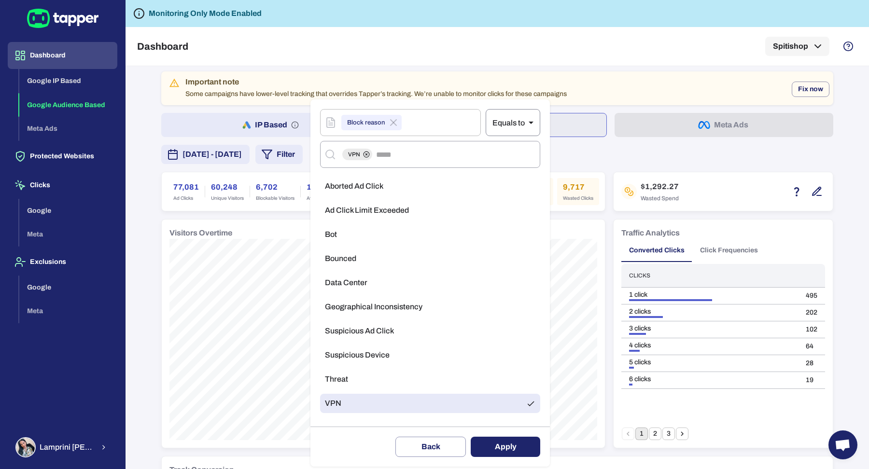
click at [501, 115] on body "Dashboard Google IP Based Google Audience Based Meta Ads Protected Websites Cli…" at bounding box center [434, 234] width 869 height 469
click at [524, 156] on li "Not equals" at bounding box center [512, 162] width 55 height 15
click at [512, 375] on button "Apply" at bounding box center [506, 447] width 70 height 20
type input "**"
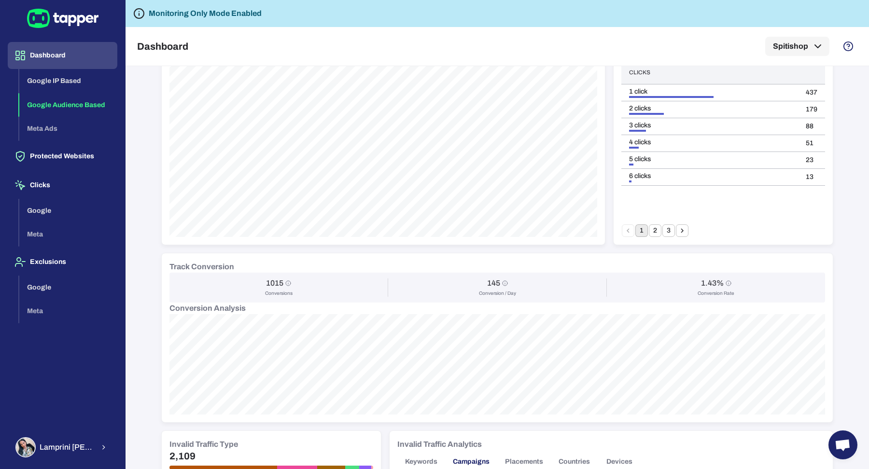
scroll to position [491, 0]
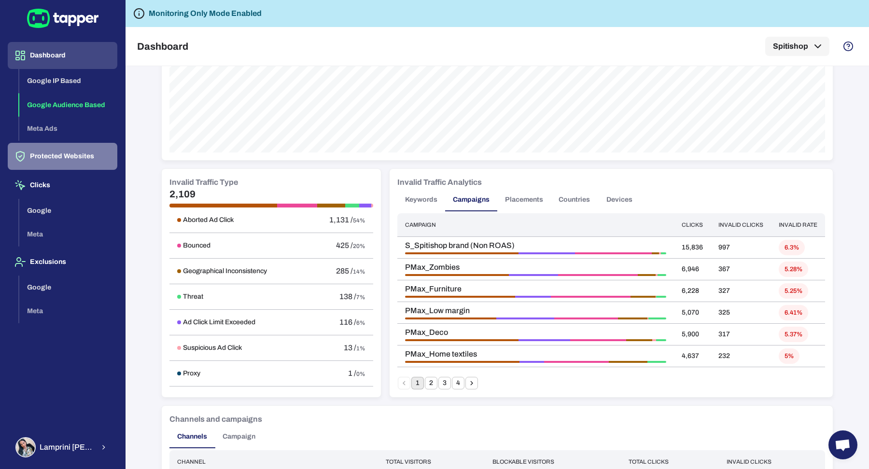
click at [72, 157] on button "Protected Websites" at bounding box center [63, 156] width 110 height 27
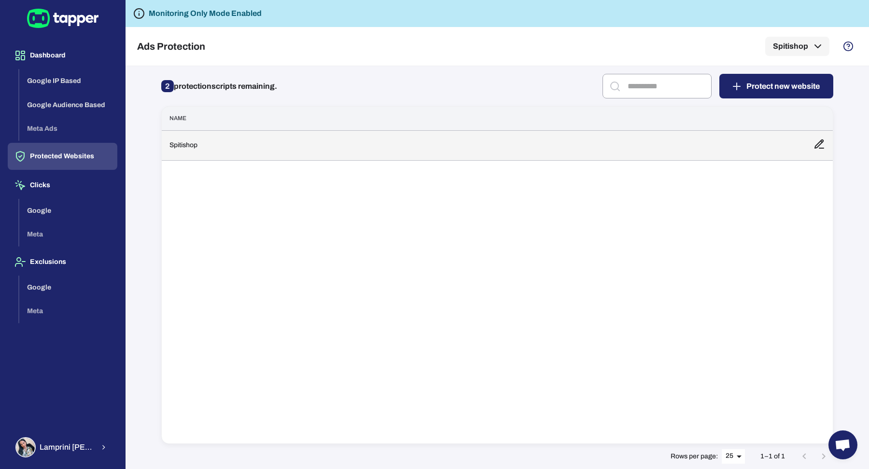
click at [249, 148] on td "Spitishop" at bounding box center [484, 145] width 644 height 30
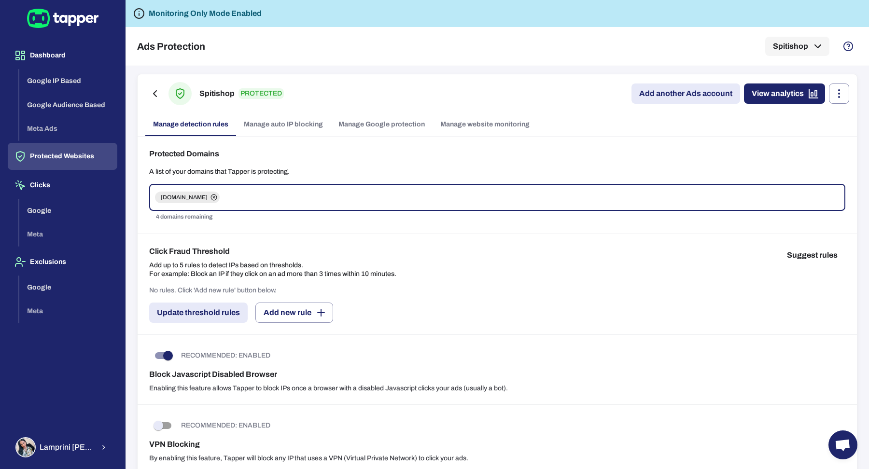
click at [353, 126] on link "Manage Google protection" at bounding box center [382, 124] width 102 height 23
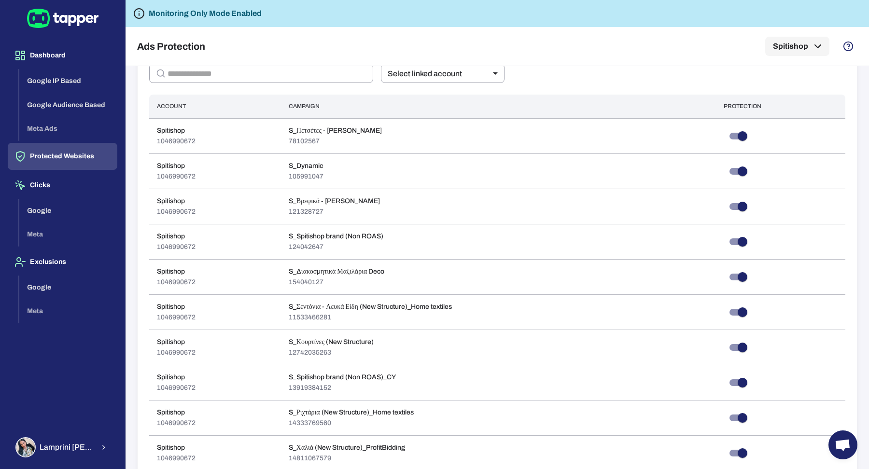
scroll to position [501, 0]
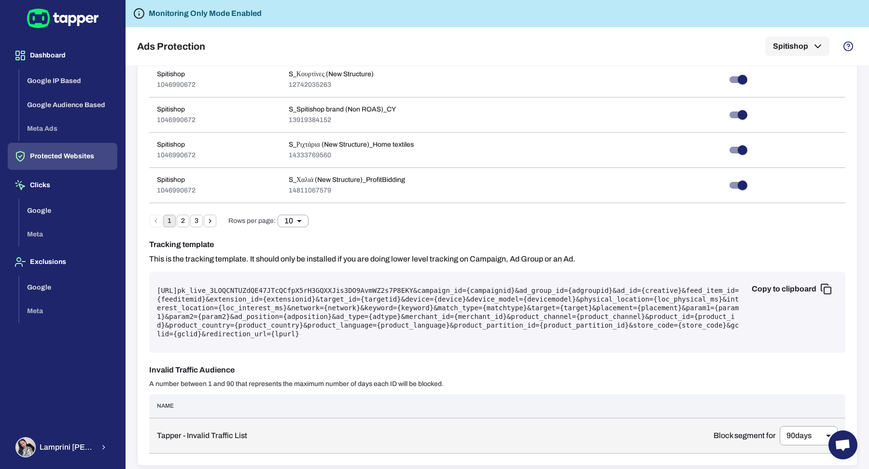
click at [189, 375] on p "Tapper - Invalid Traffic List" at bounding box center [427, 436] width 541 height 10
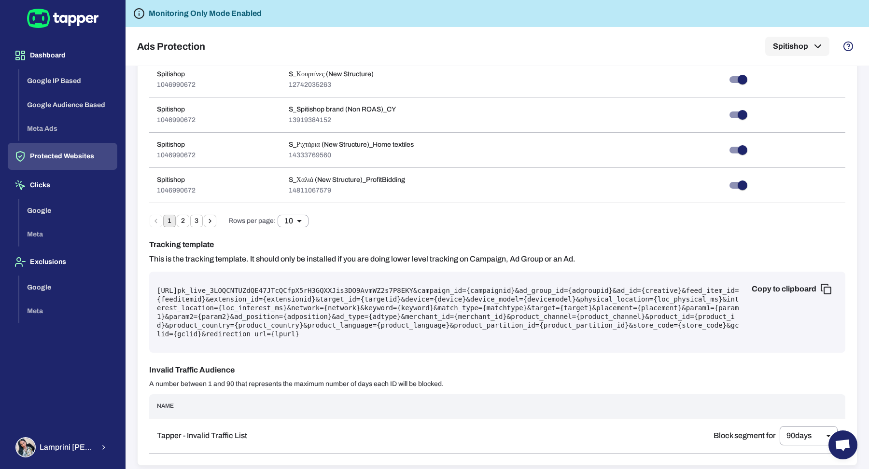
click at [148, 369] on div "Enable Google protection By enabling this feature, Tapper will start detecting …" at bounding box center [497, 50] width 719 height 830
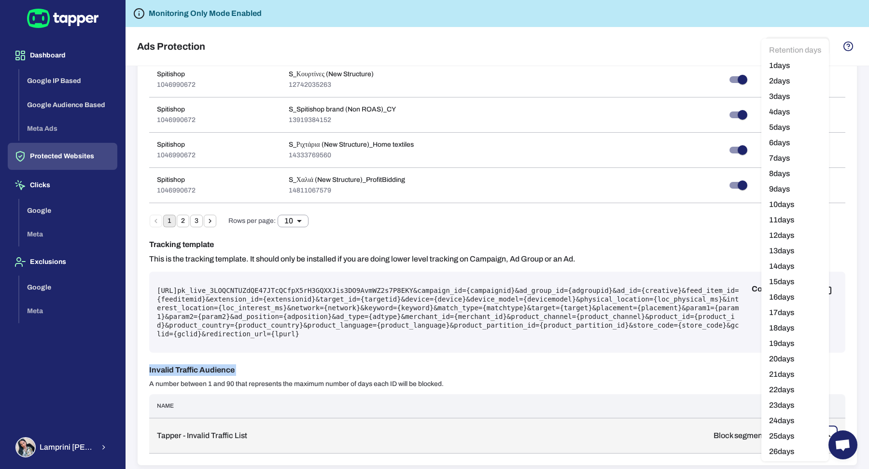
click at [695, 375] on body "Dashboard Google IP Based Google Audience Based Meta Ads Protected Websites Cli…" at bounding box center [434, 234] width 869 height 469
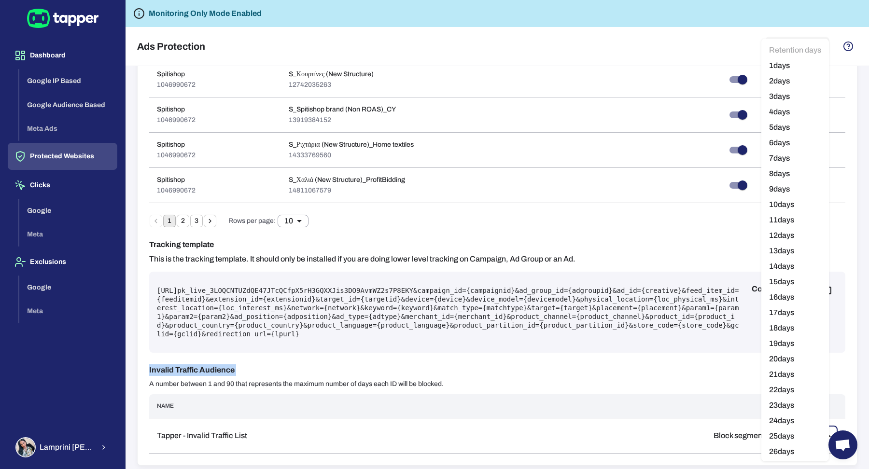
scroll to position [990, 0]
click at [695, 375] on div at bounding box center [434, 234] width 869 height 469
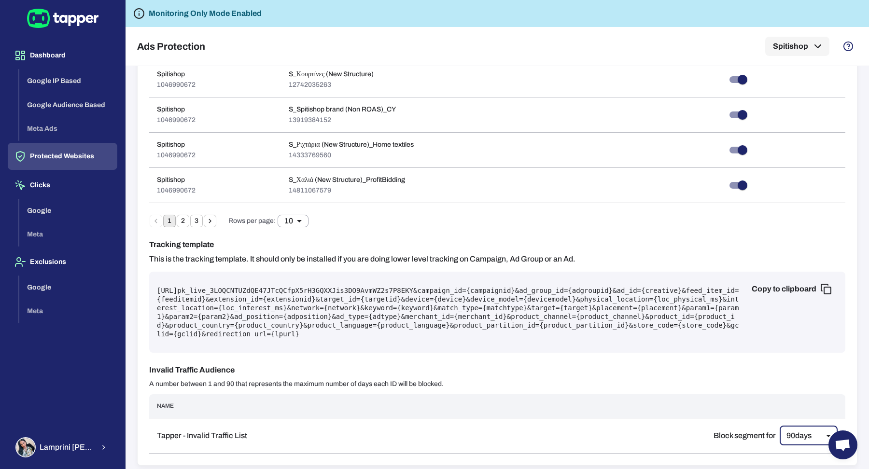
click at [68, 148] on button "Protected Websites" at bounding box center [63, 156] width 110 height 27
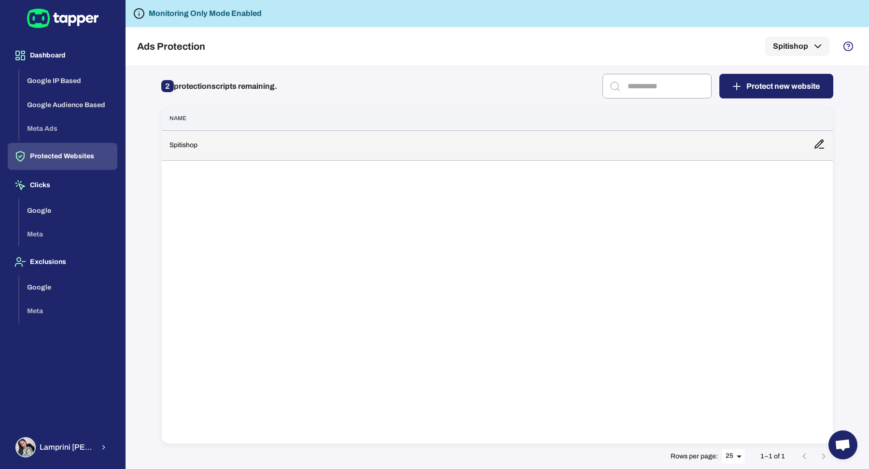
click at [198, 154] on td "Spitishop" at bounding box center [484, 145] width 644 height 30
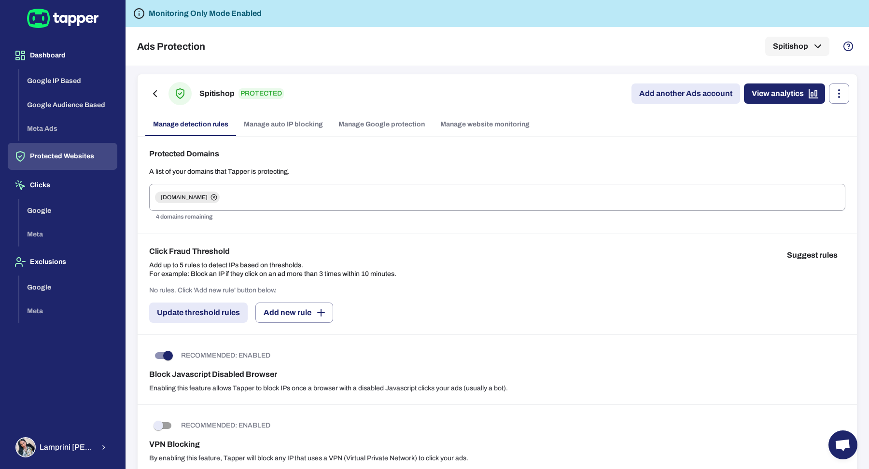
click at [672, 104] on div "Spitishop PROTECTED Add another Ads account View analytics" at bounding box center [497, 93] width 704 height 23
click at [671, 93] on link "Add another Ads account" at bounding box center [685, 94] width 109 height 20
